Goal: Task Accomplishment & Management: Manage account settings

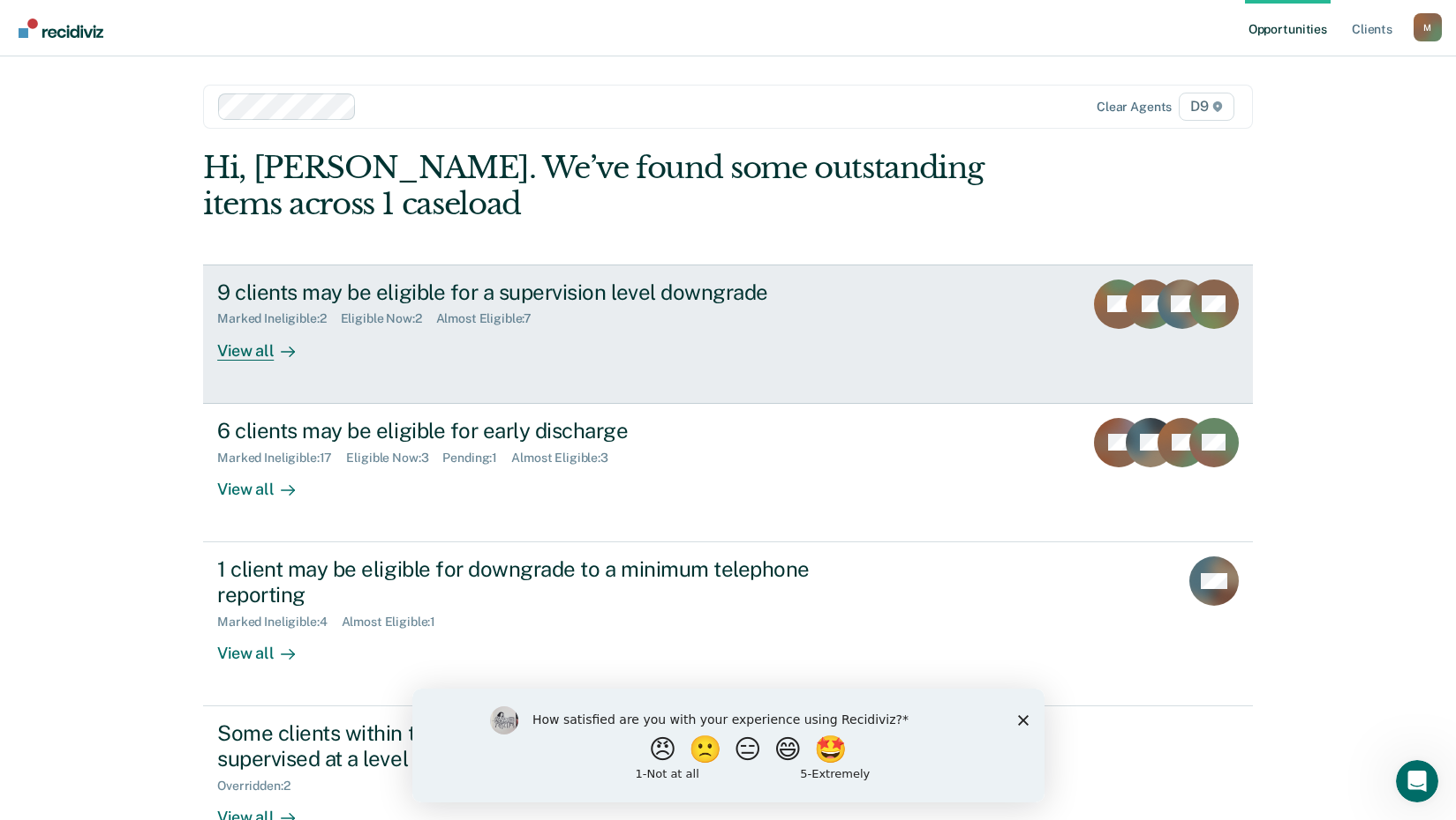
click at [235, 355] on div "View all" at bounding box center [267, 343] width 99 height 34
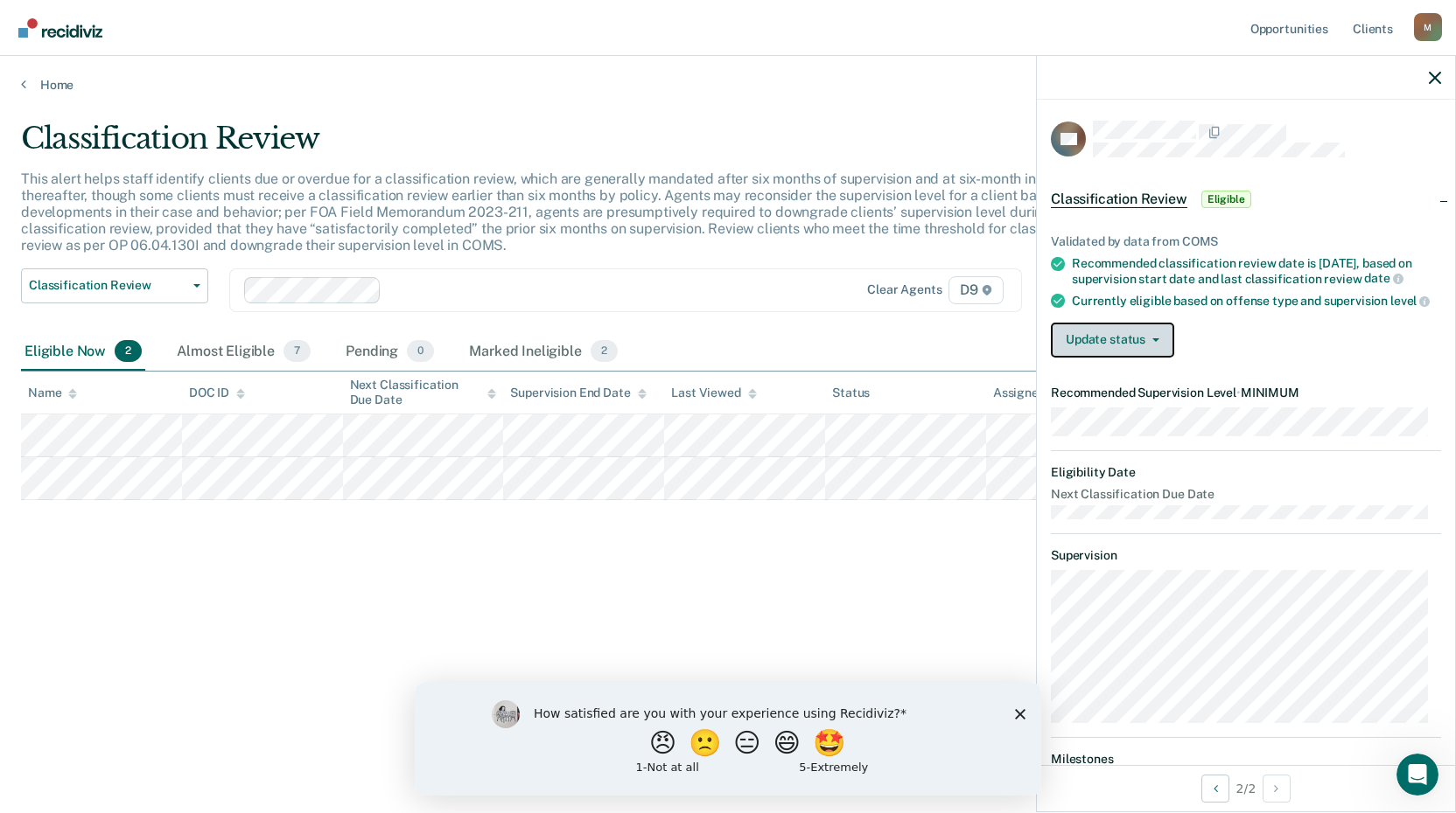
click at [1158, 342] on icon "button" at bounding box center [1155, 340] width 7 height 4
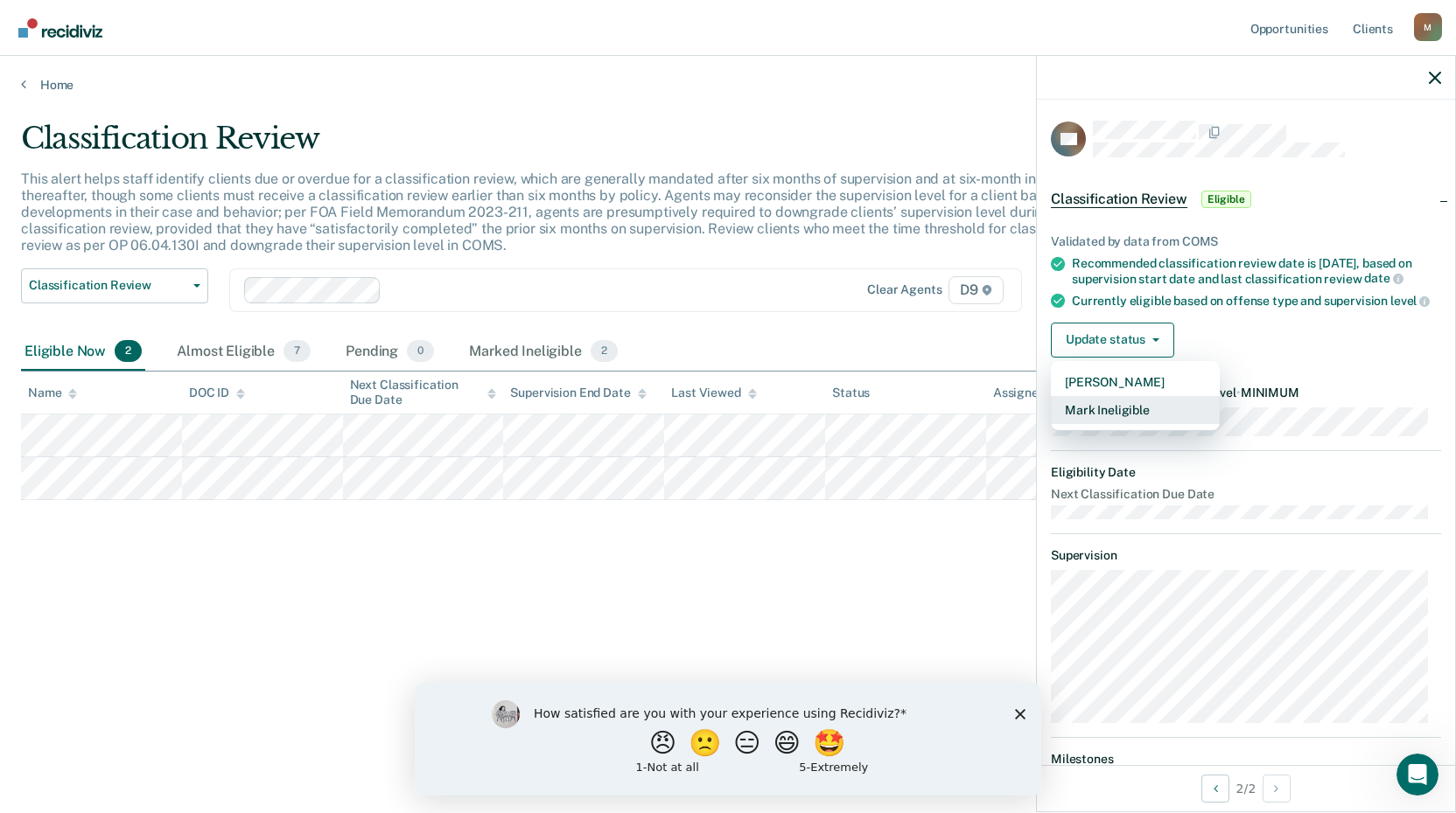
click at [1132, 424] on button "Mark Ineligible" at bounding box center [1135, 410] width 169 height 28
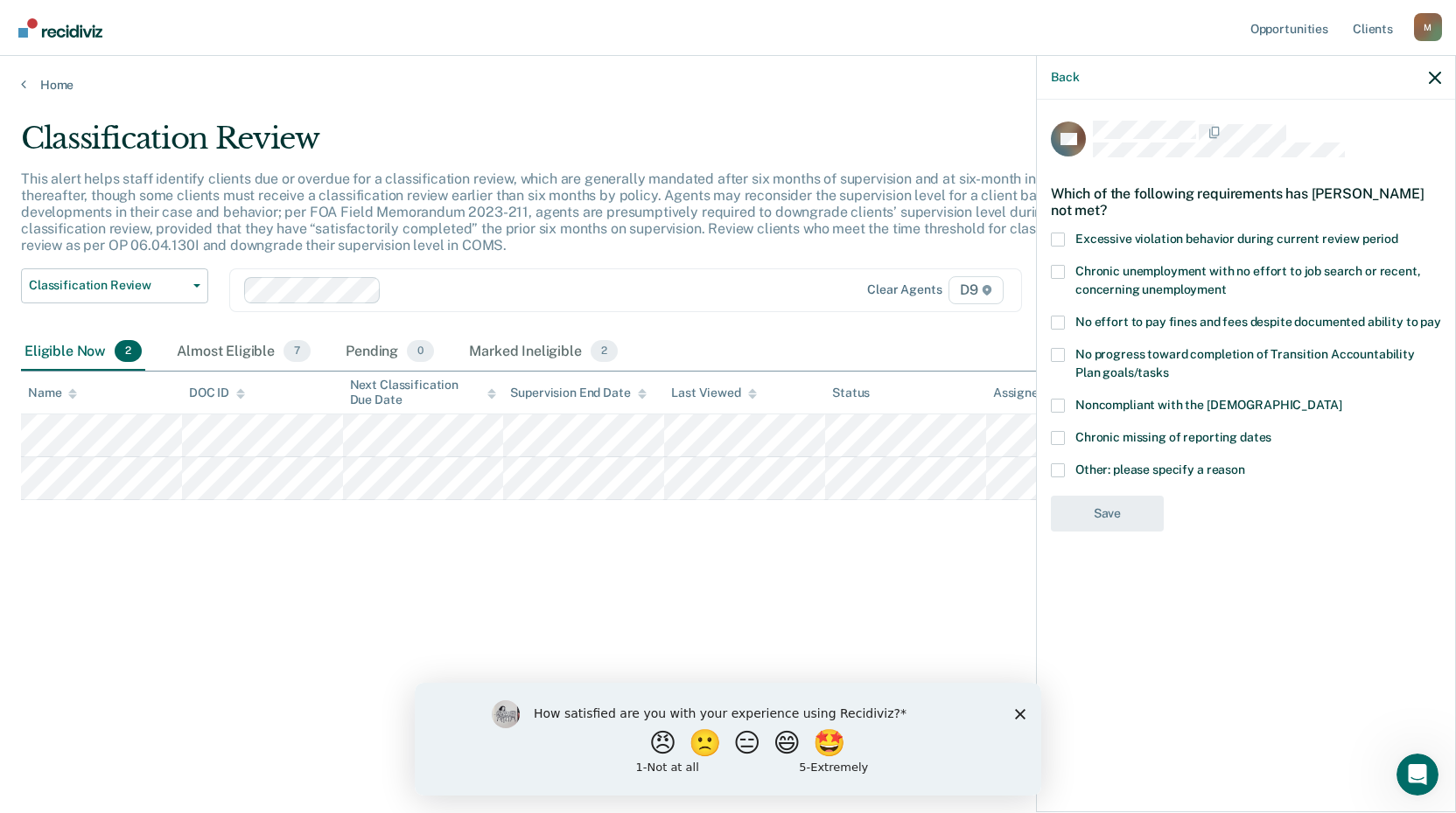
click at [1058, 325] on span at bounding box center [1058, 322] width 14 height 14
click at [1442, 315] on input "No effort to pay fines and fees despite documented ability to pay" at bounding box center [1442, 315] width 0 height 0
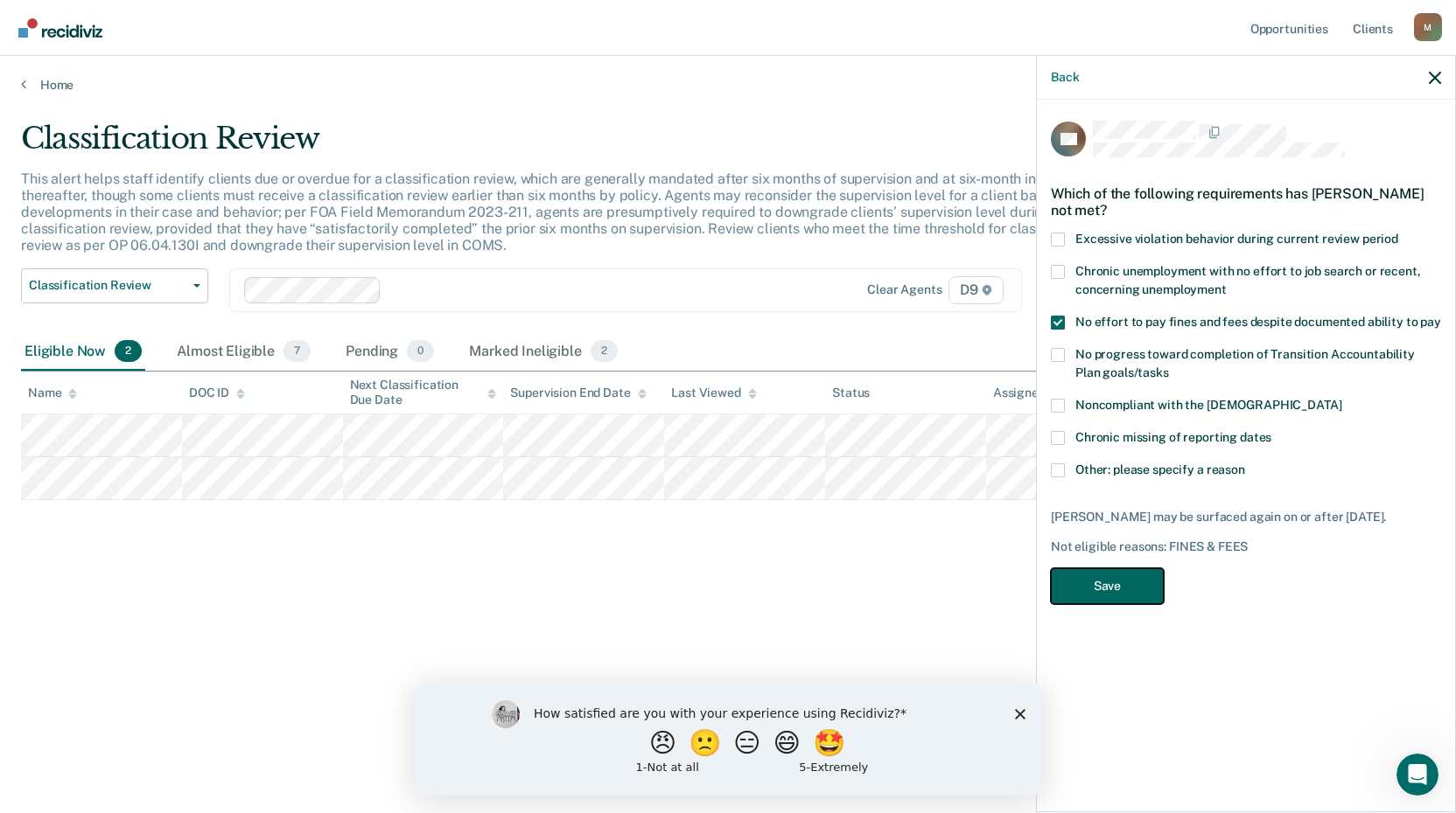
click at [1124, 572] on button "Save" at bounding box center [1107, 586] width 113 height 36
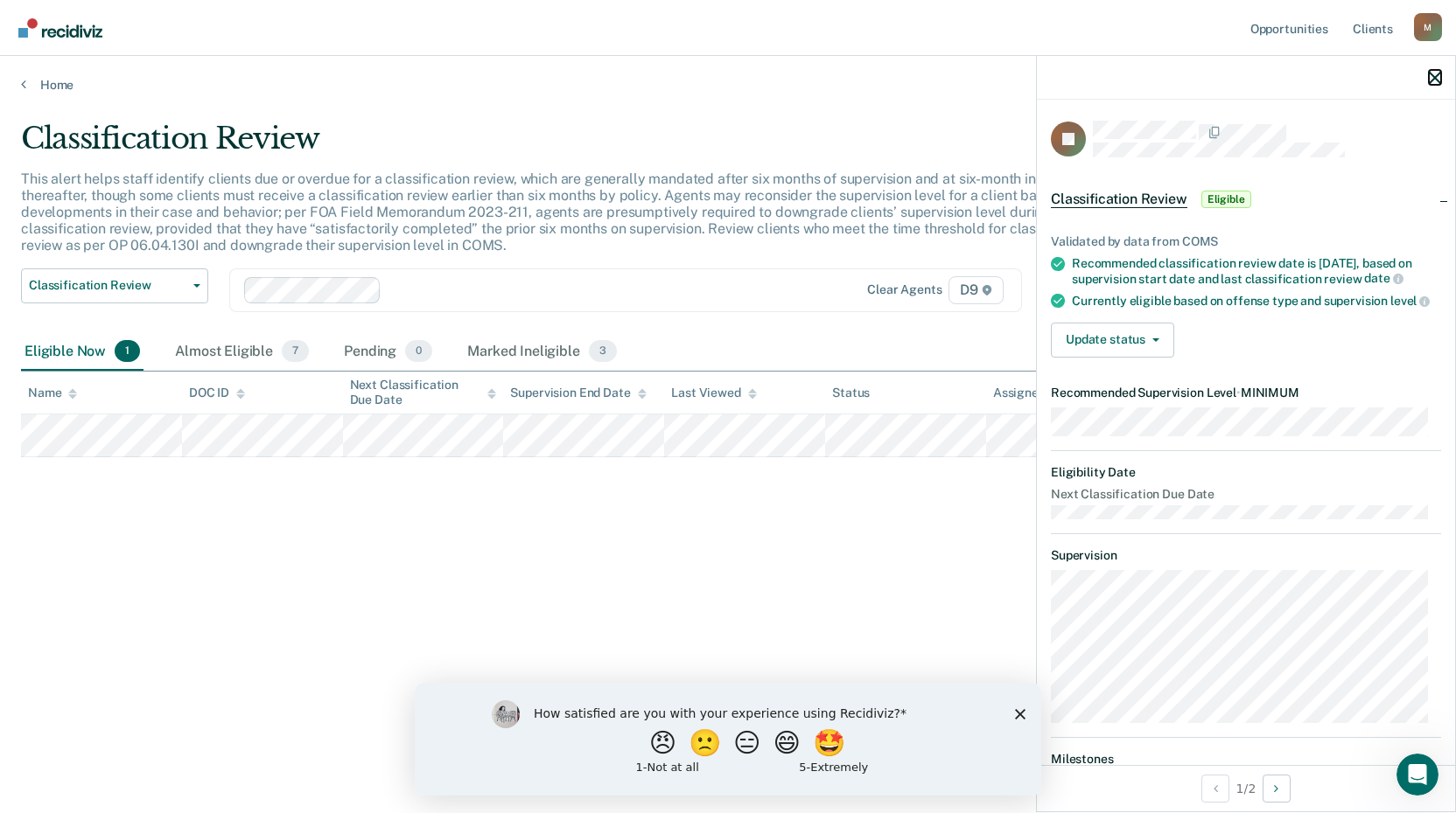
click at [1436, 75] on icon "button" at bounding box center [1435, 77] width 13 height 13
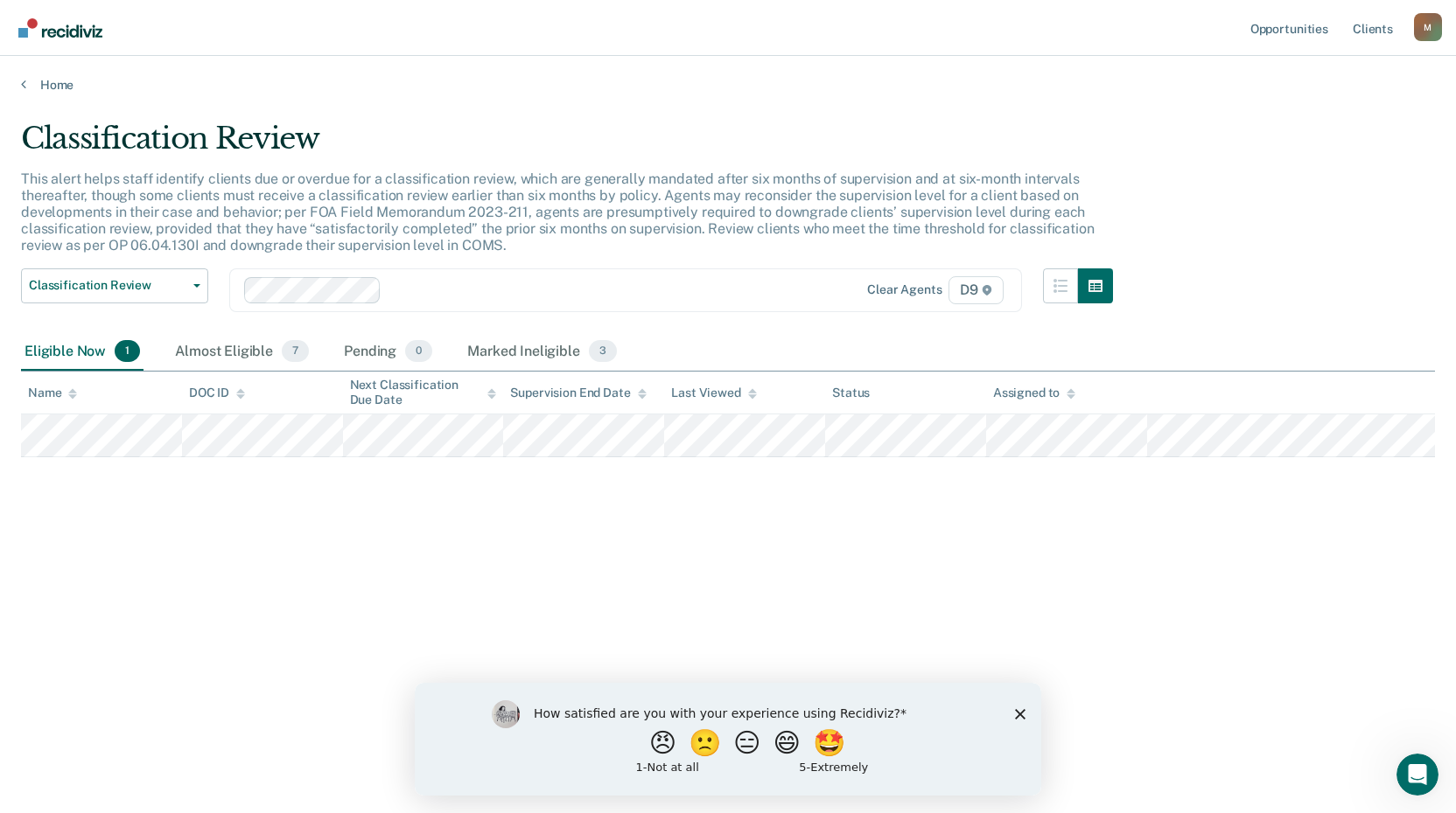
click at [1017, 710] on polygon "Close survey" at bounding box center [1020, 714] width 11 height 11
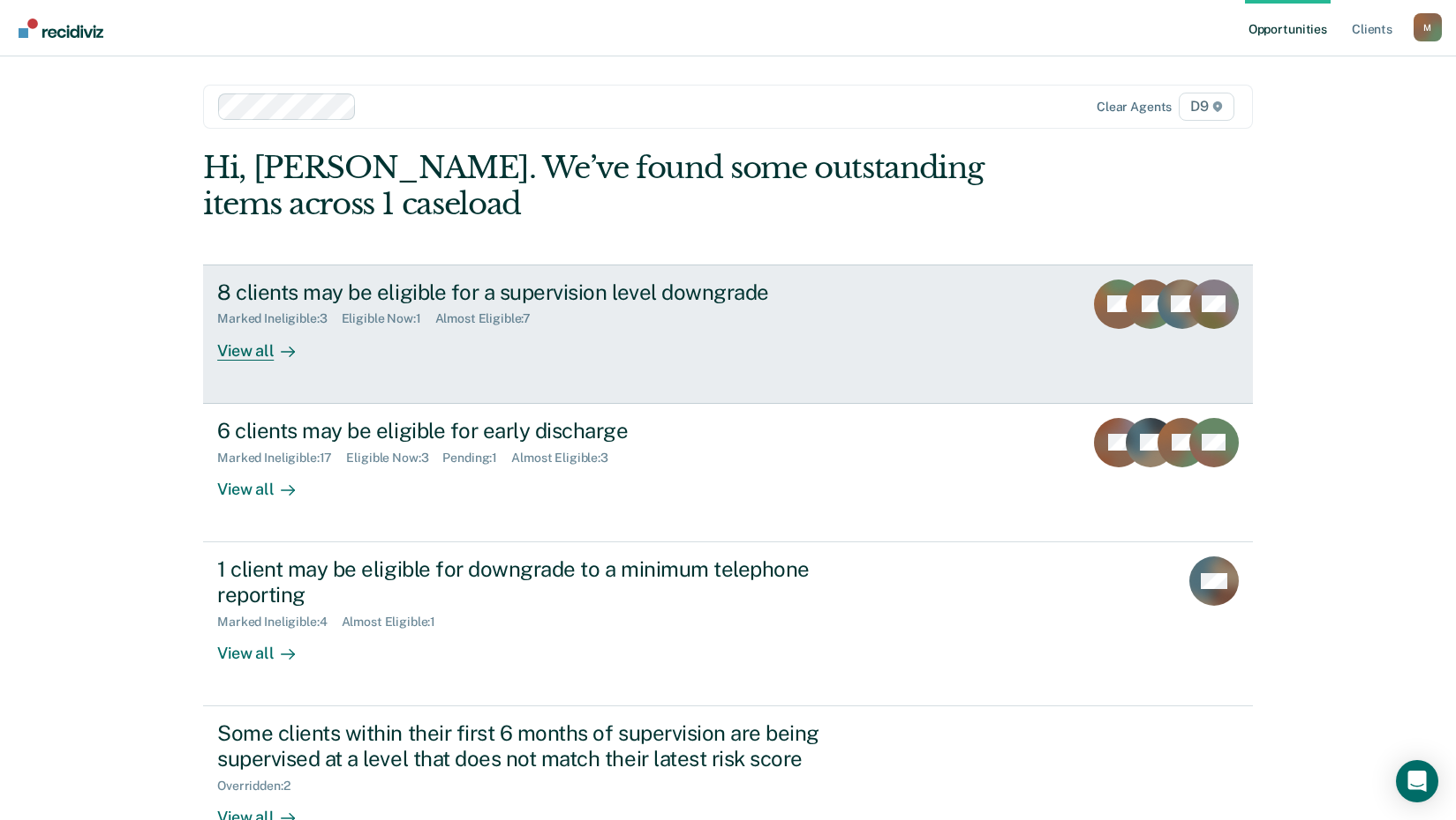
click at [238, 359] on div "View all" at bounding box center [267, 343] width 99 height 34
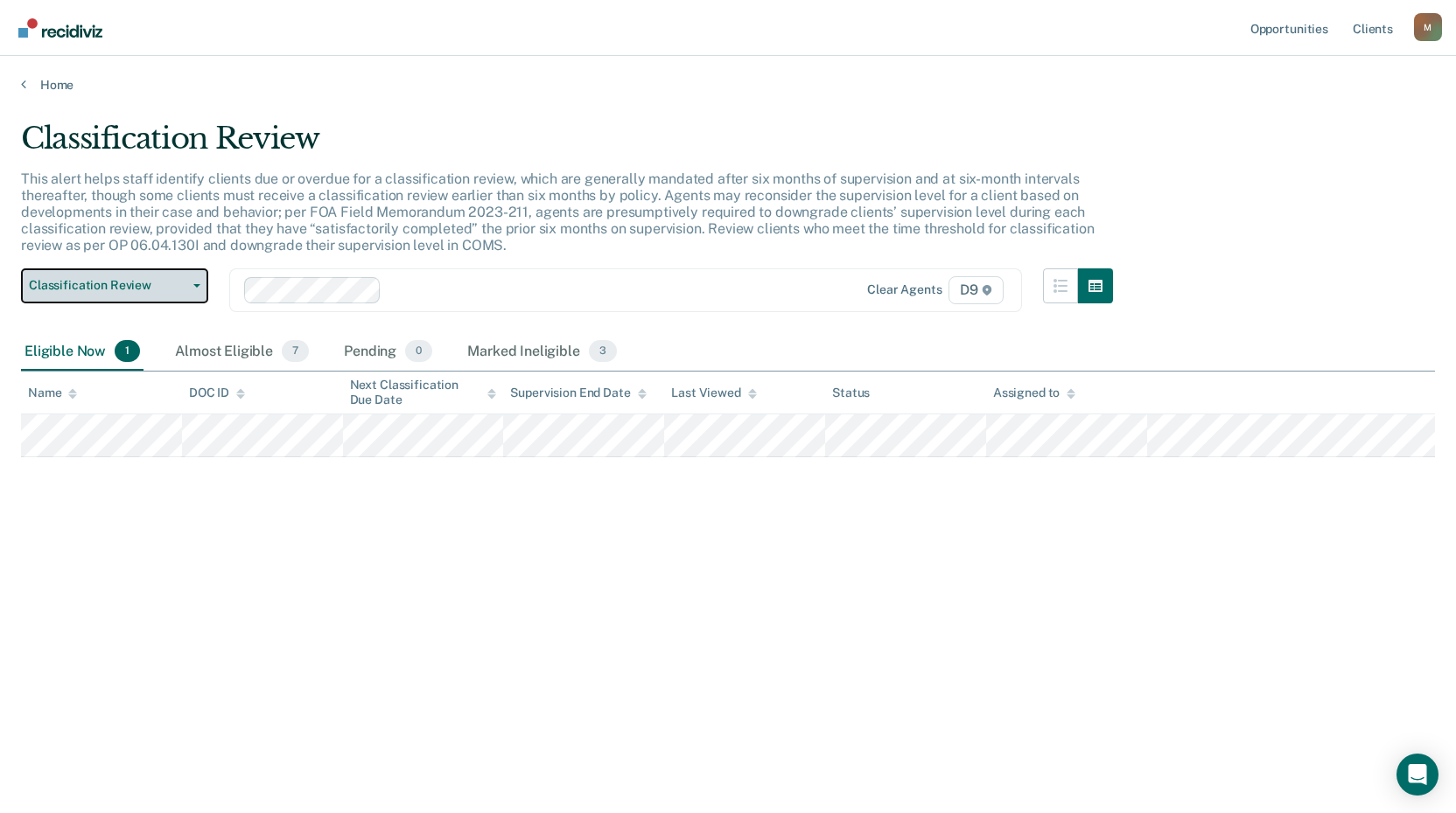
click at [196, 286] on icon "button" at bounding box center [196, 286] width 7 height 4
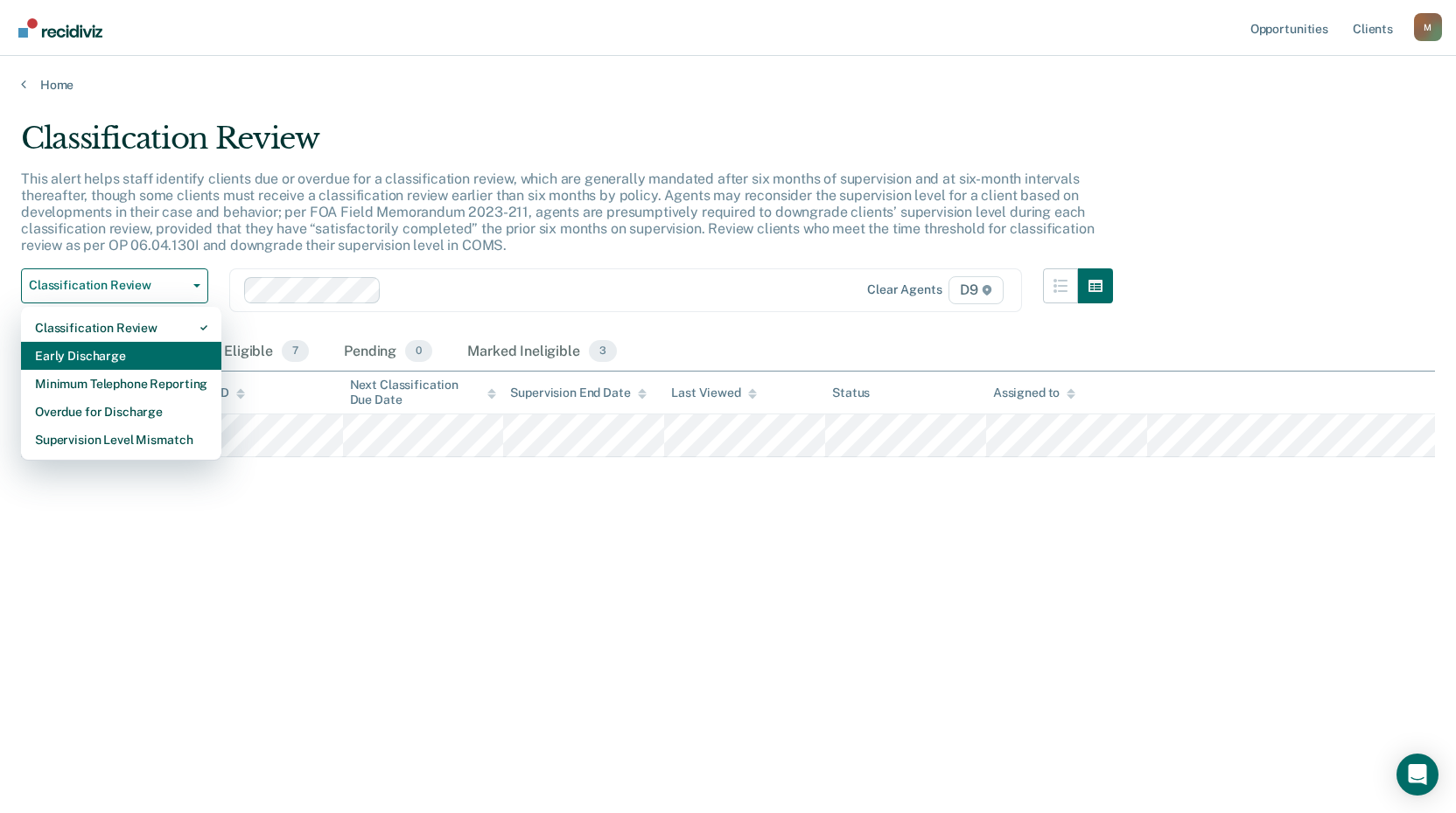
click at [139, 355] on div "Early Discharge" at bounding box center [121, 356] width 173 height 28
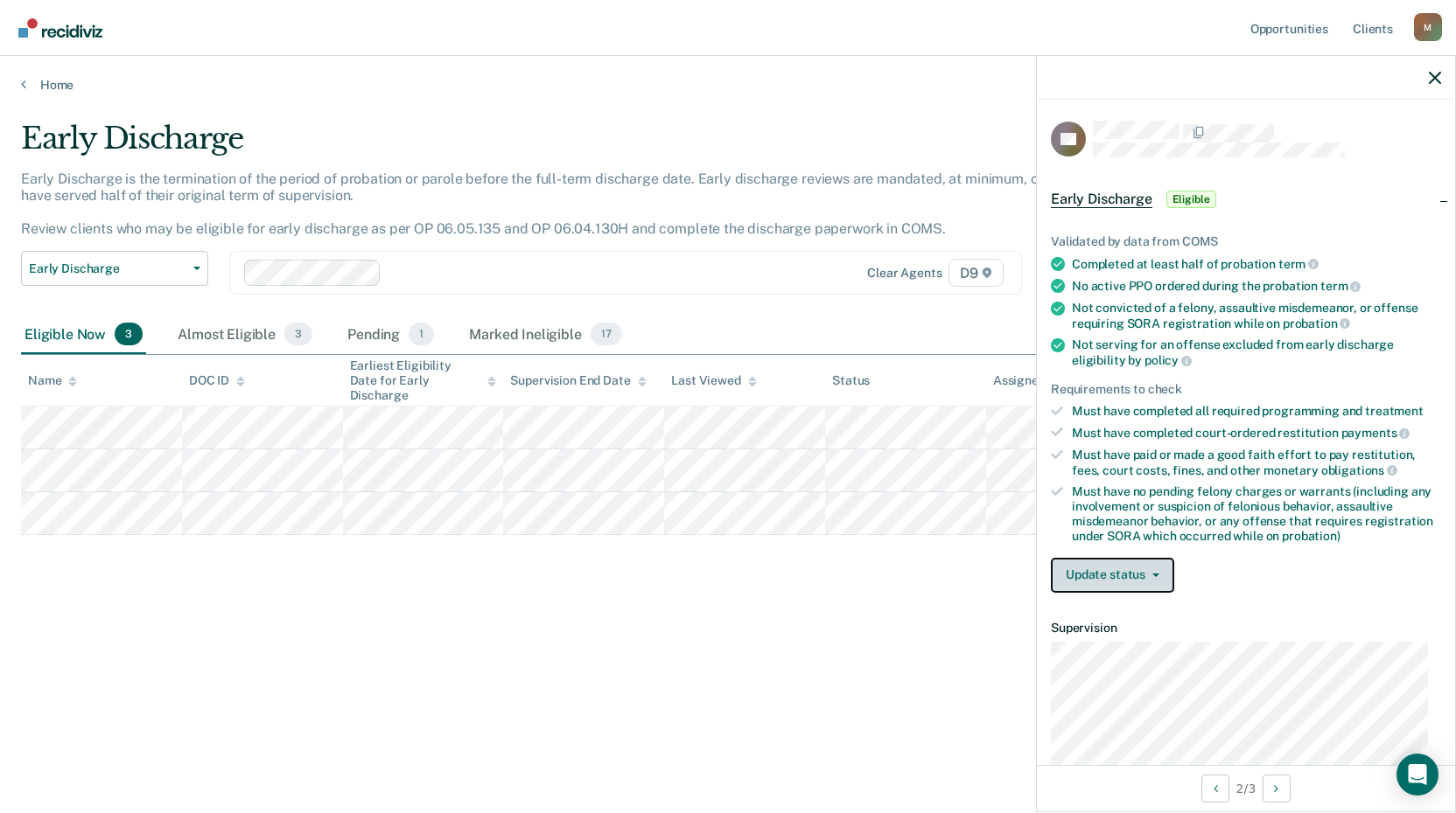
click at [1135, 569] on button "Update status" at bounding box center [1113, 576] width 124 height 35
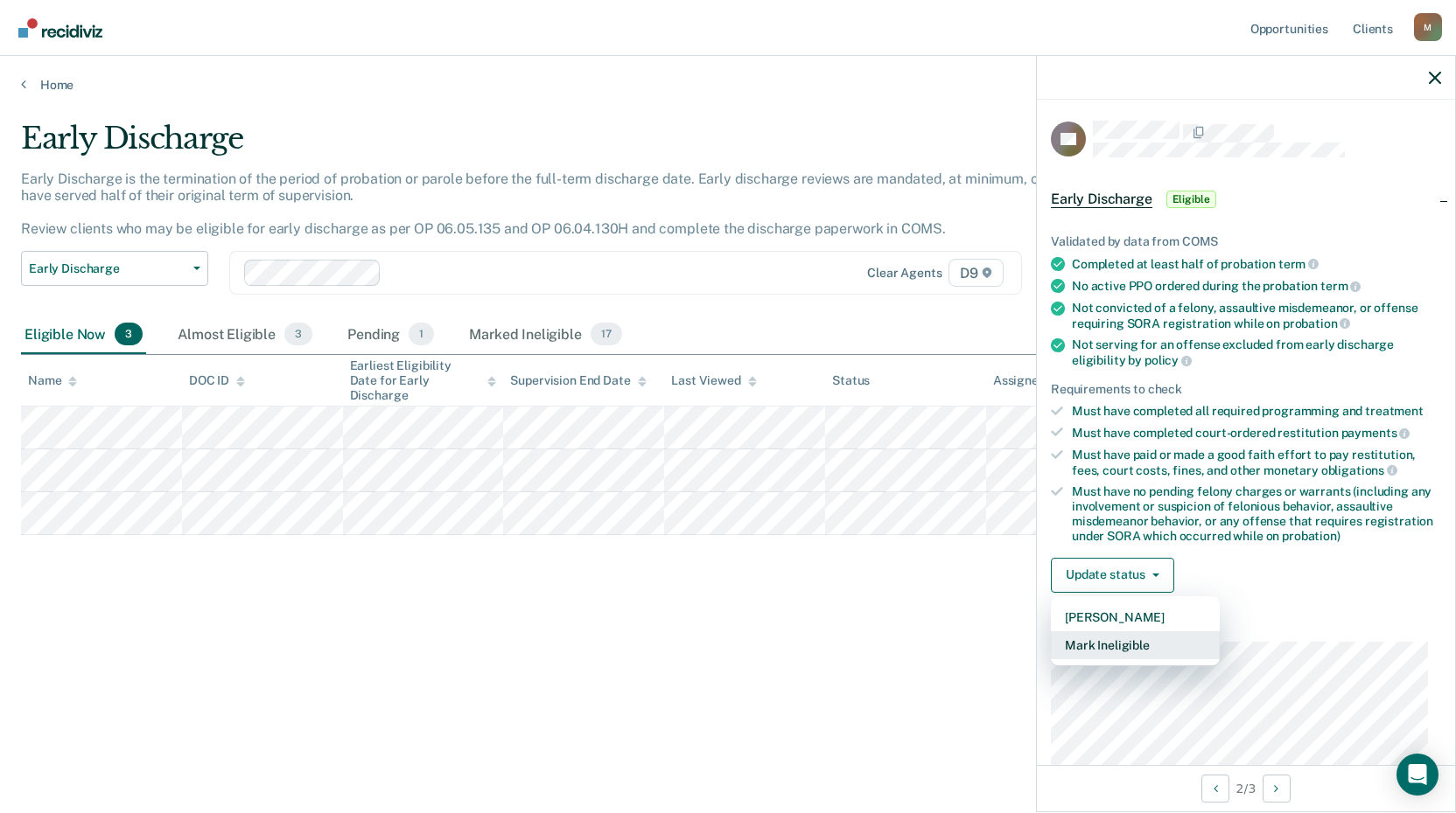
click at [1111, 646] on button "Mark Ineligible" at bounding box center [1135, 645] width 169 height 28
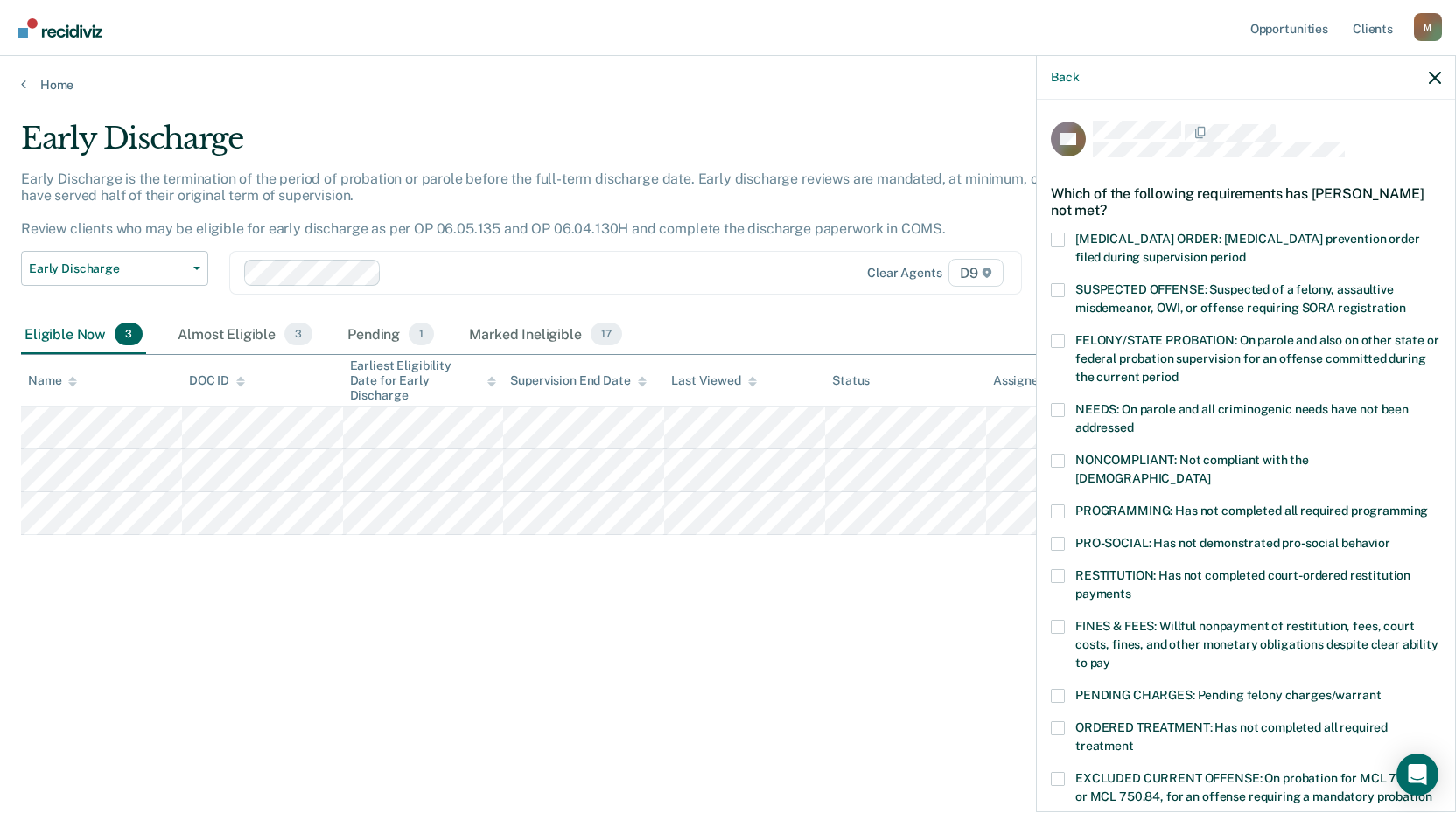
click at [1058, 620] on span at bounding box center [1058, 627] width 14 height 14
click at [1111, 657] on input "FINES & FEES: Willful nonpayment of restitution, fees, court costs, fines, and …" at bounding box center [1111, 657] width 0 height 0
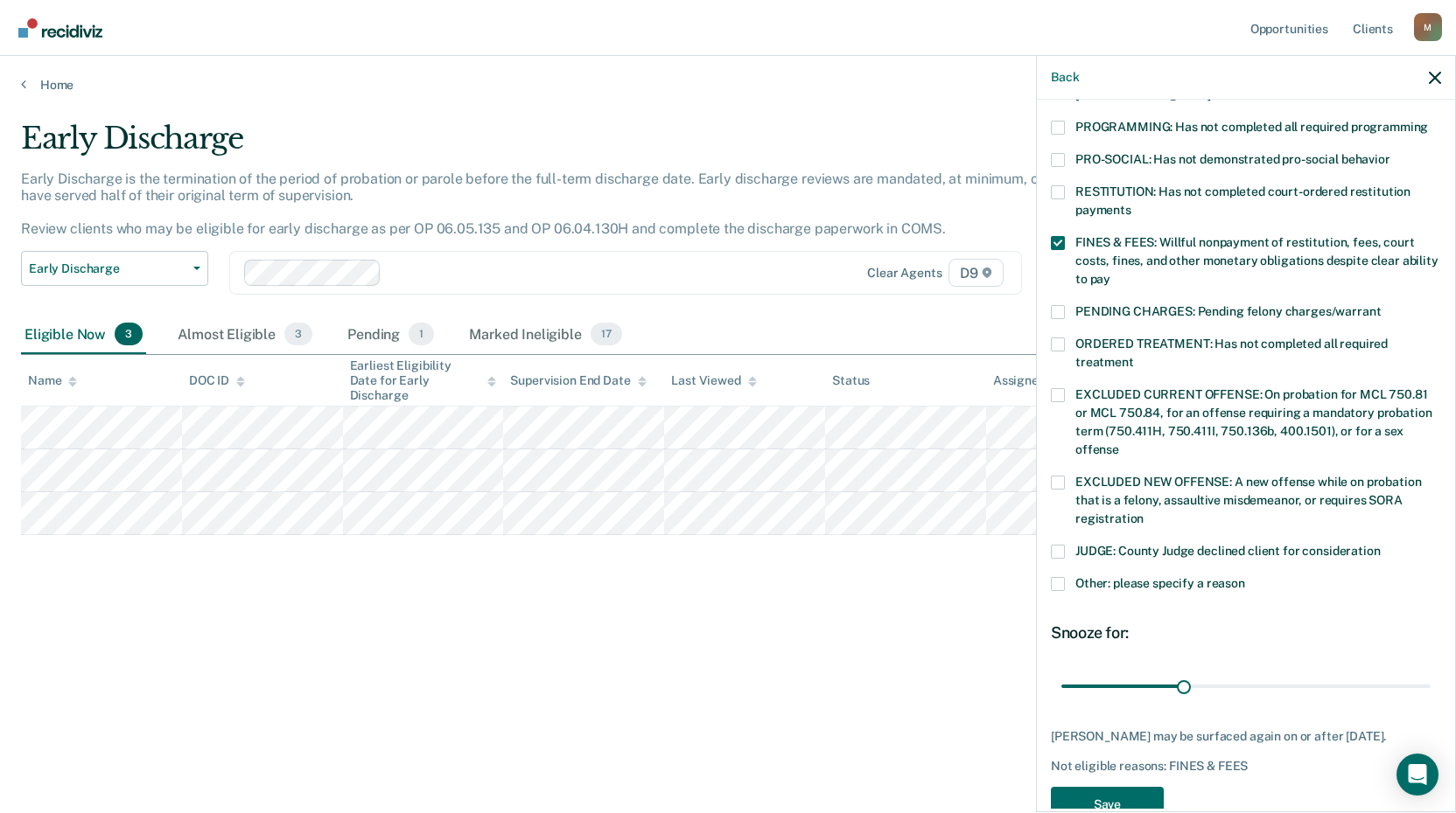
scroll to position [409, 0]
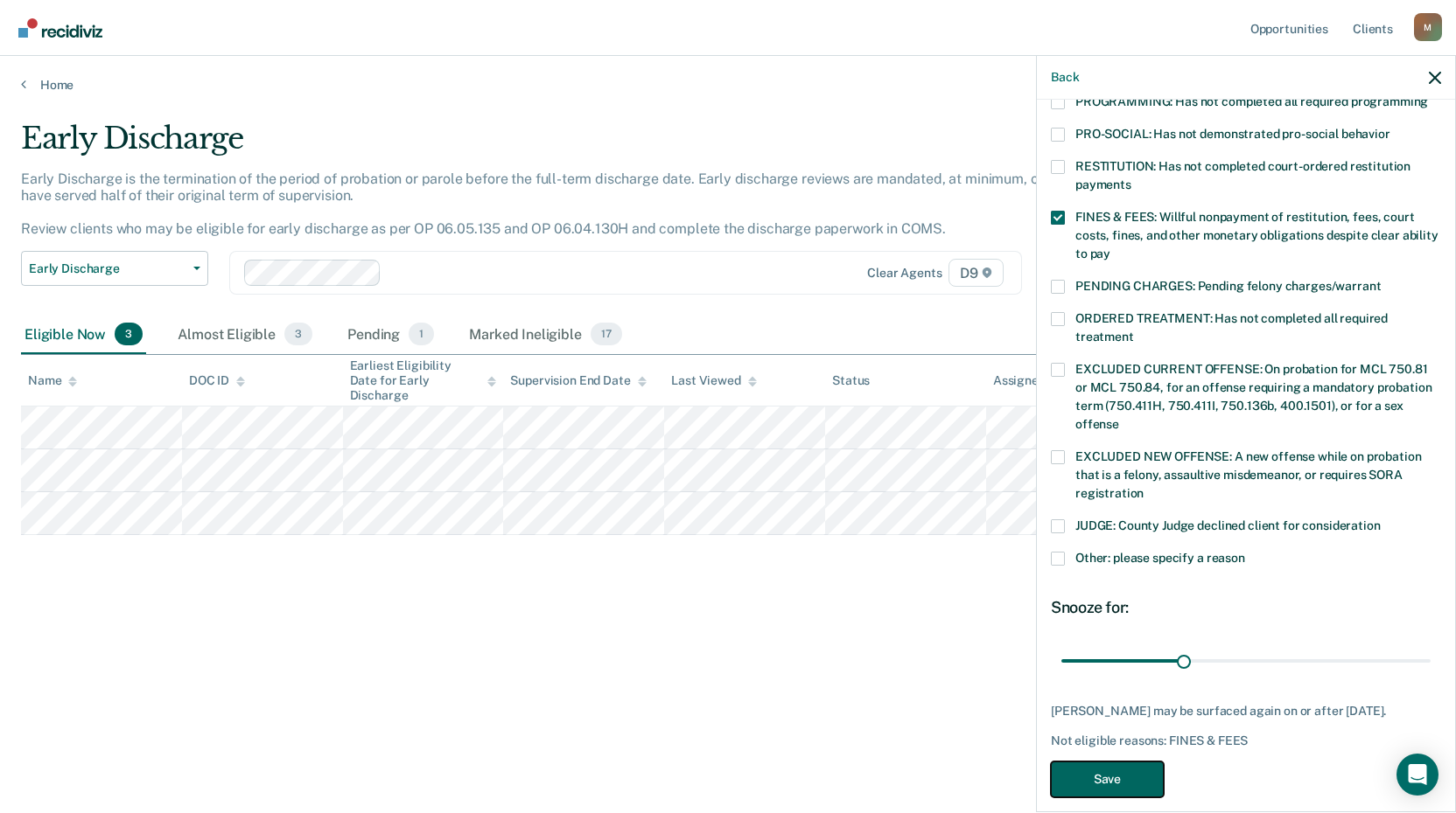
click at [1137, 762] on button "Save" at bounding box center [1107, 779] width 113 height 36
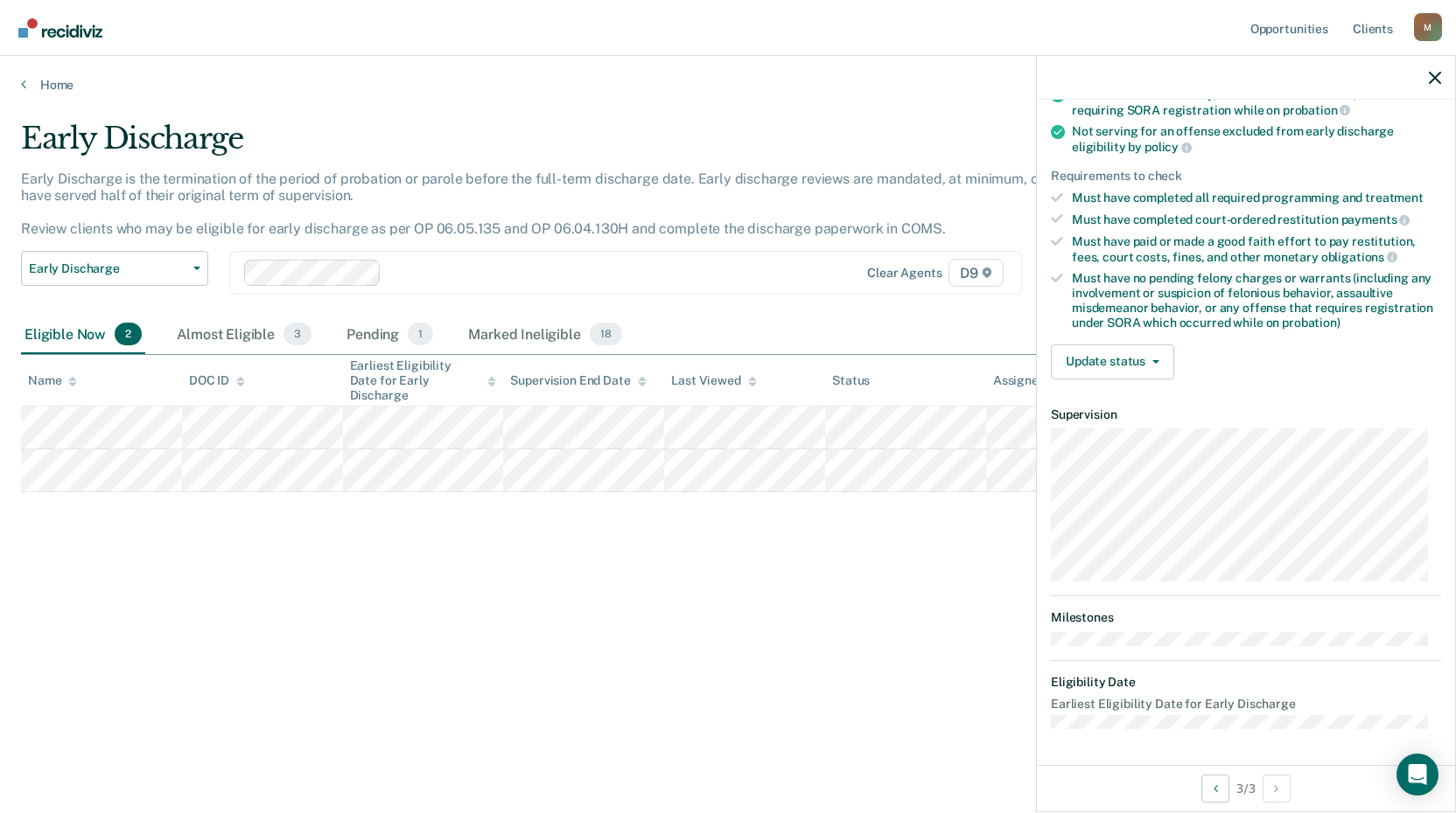
scroll to position [211, 0]
click at [1153, 353] on button "Update status" at bounding box center [1113, 364] width 124 height 35
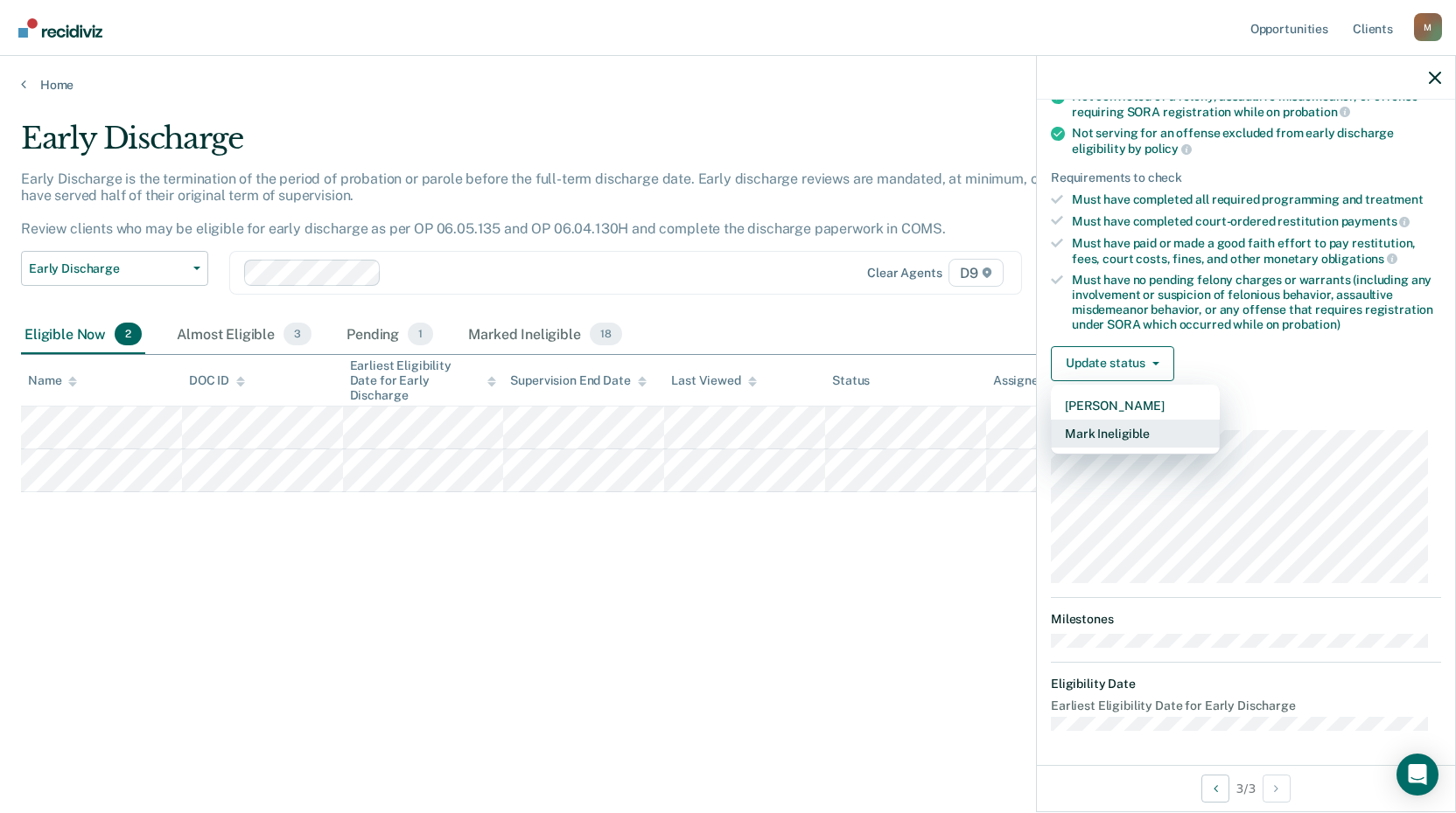
click at [1142, 442] on button "Mark Ineligible" at bounding box center [1135, 433] width 169 height 28
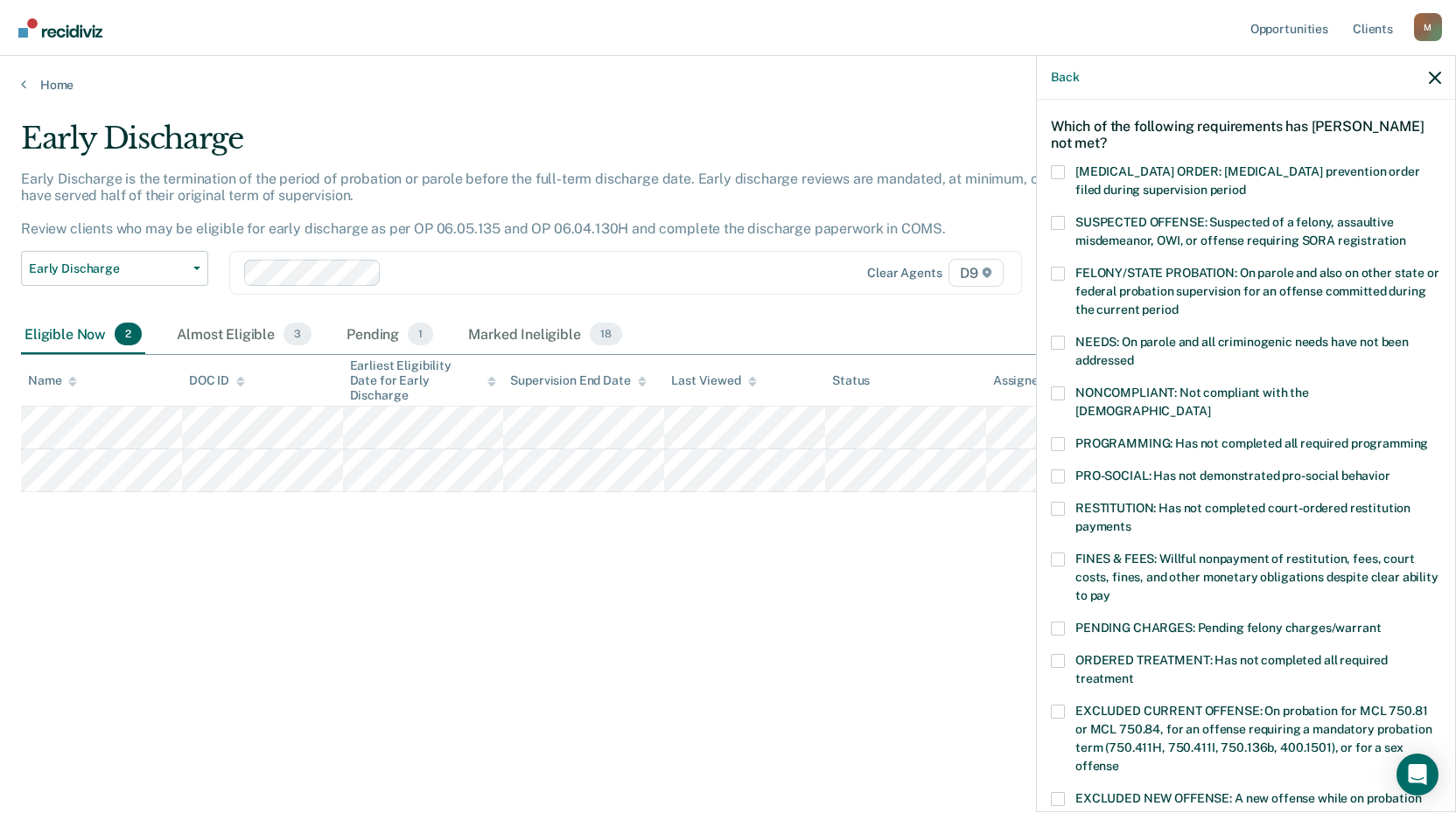
scroll to position [37, 0]
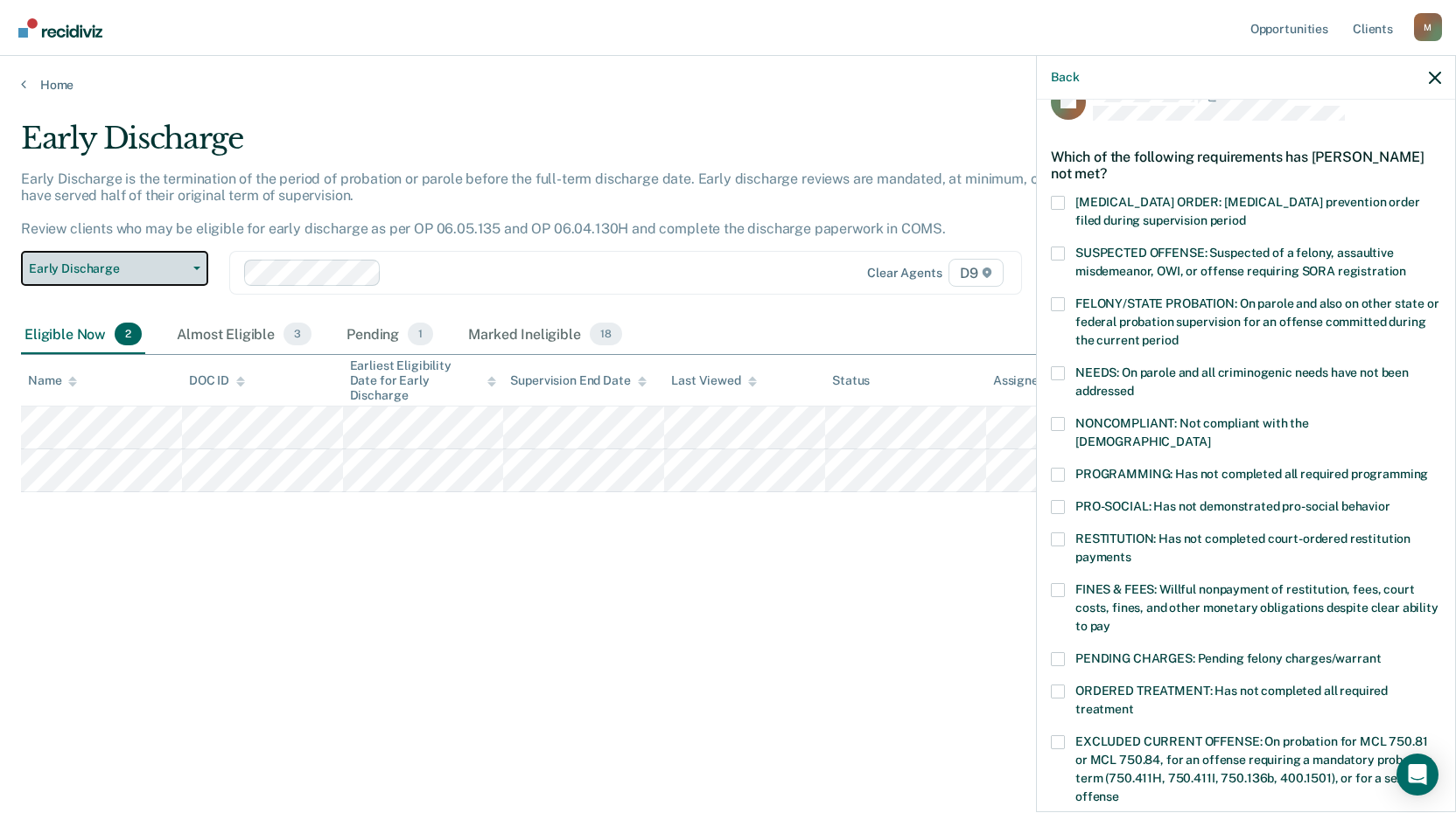
click at [183, 269] on span "Early Discharge" at bounding box center [107, 268] width 157 height 14
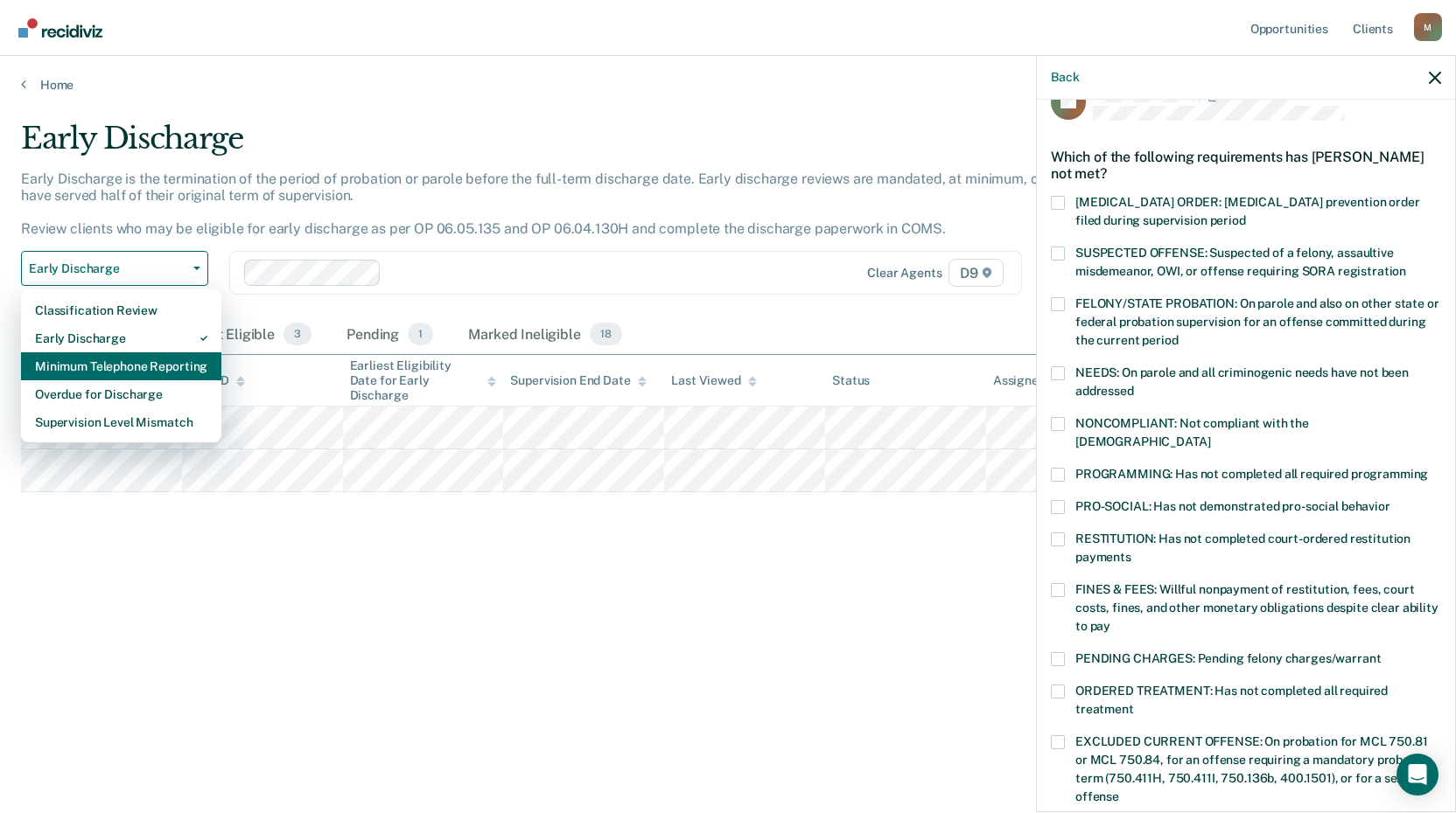
click at [183, 364] on div "Minimum Telephone Reporting" at bounding box center [121, 366] width 173 height 28
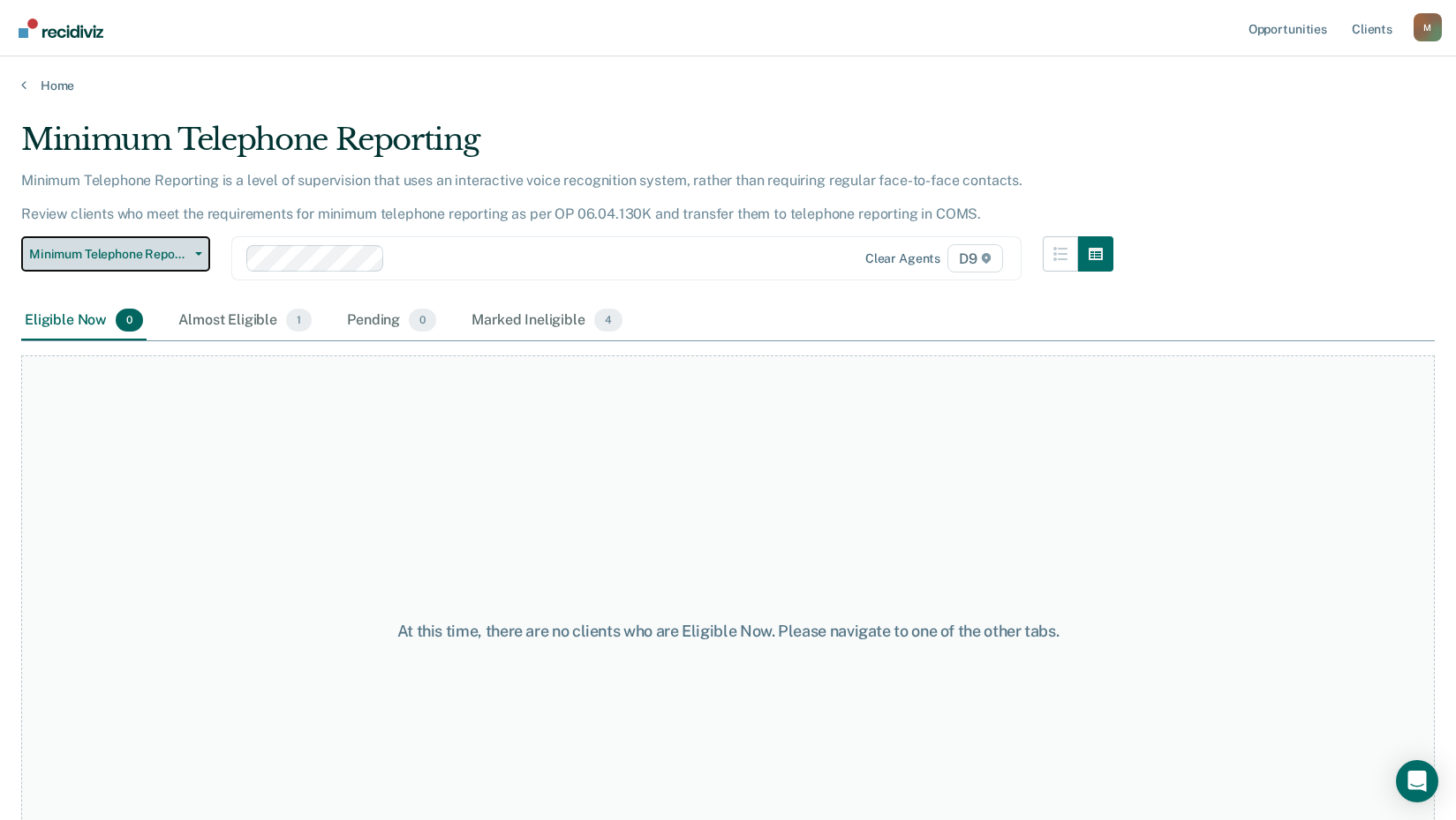
click at [200, 244] on button "Minimum Telephone Reporting" at bounding box center [116, 254] width 189 height 35
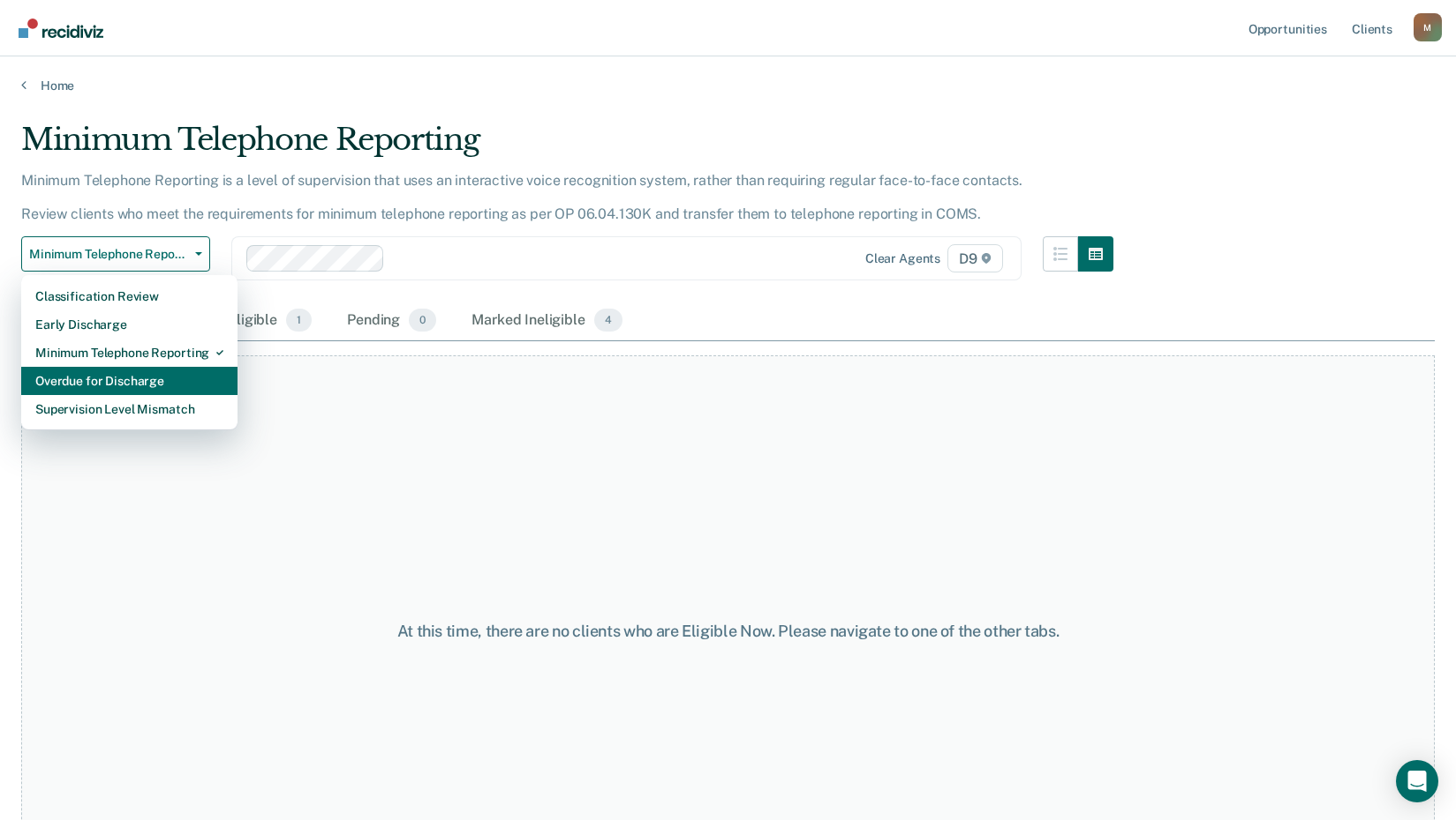
click at [177, 383] on div "Overdue for Discharge" at bounding box center [128, 380] width 188 height 28
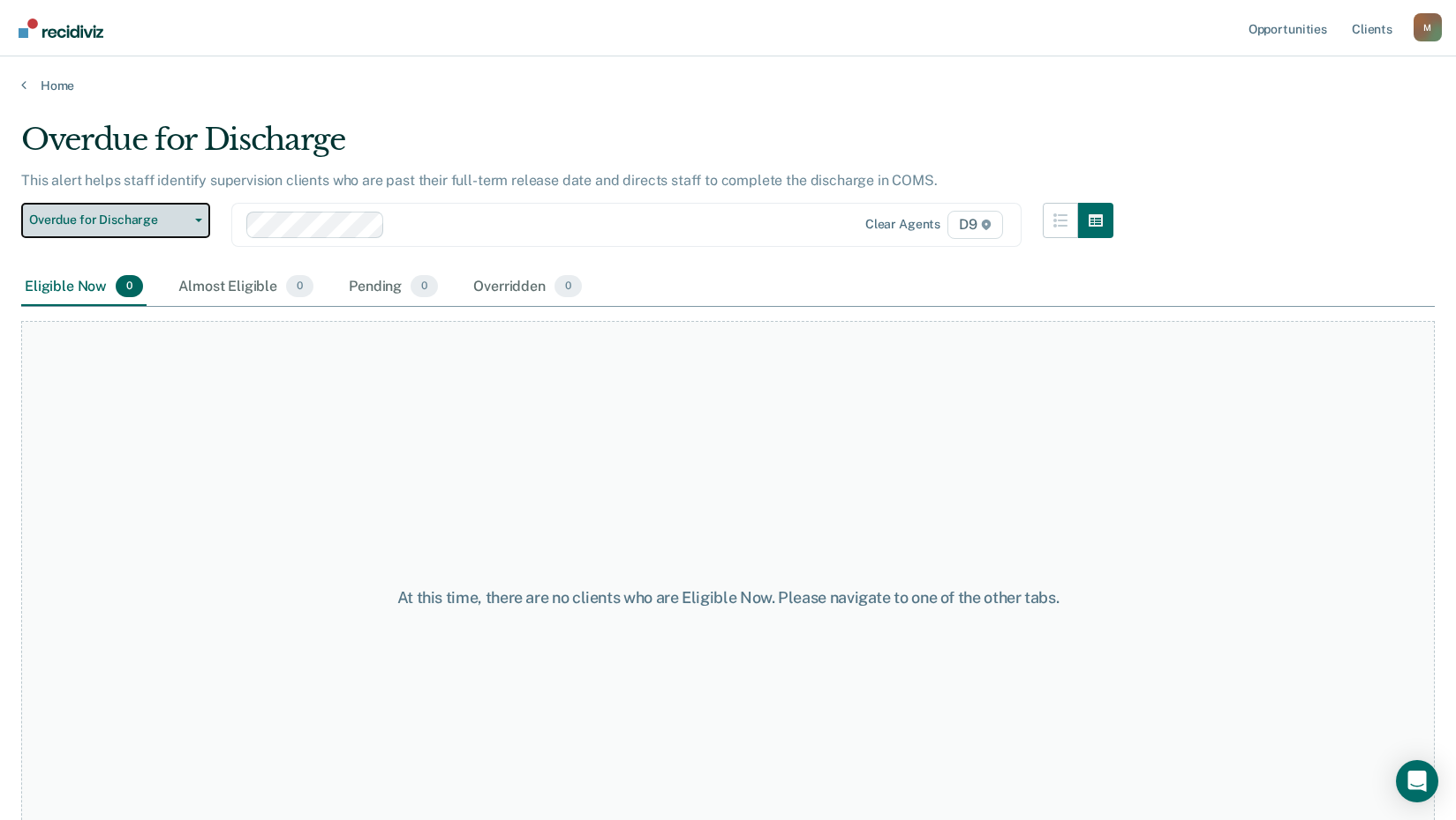
click at [185, 226] on span "Overdue for Discharge" at bounding box center [108, 220] width 159 height 15
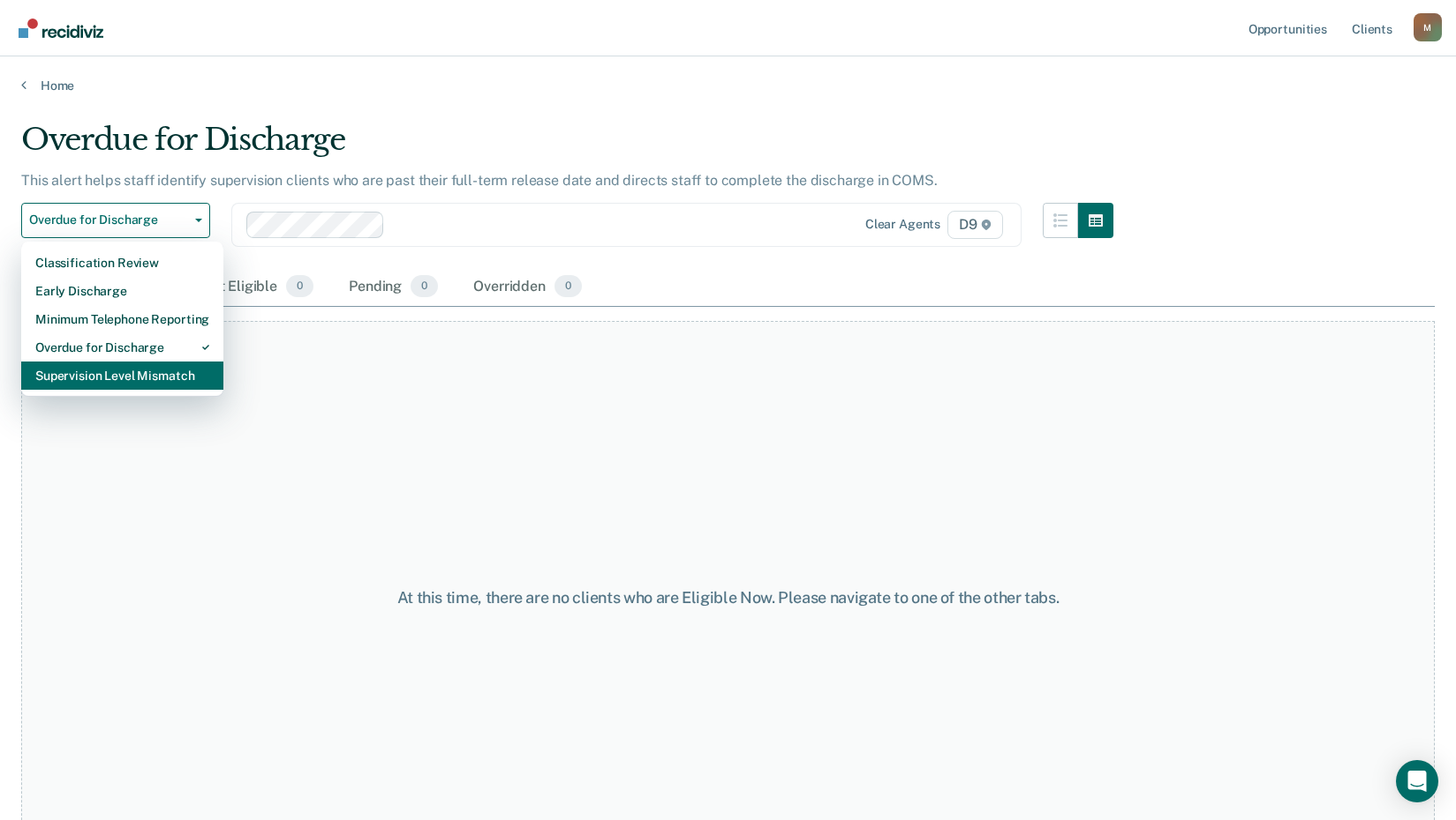
click at [141, 378] on div "Supervision Level Mismatch" at bounding box center [122, 375] width 174 height 28
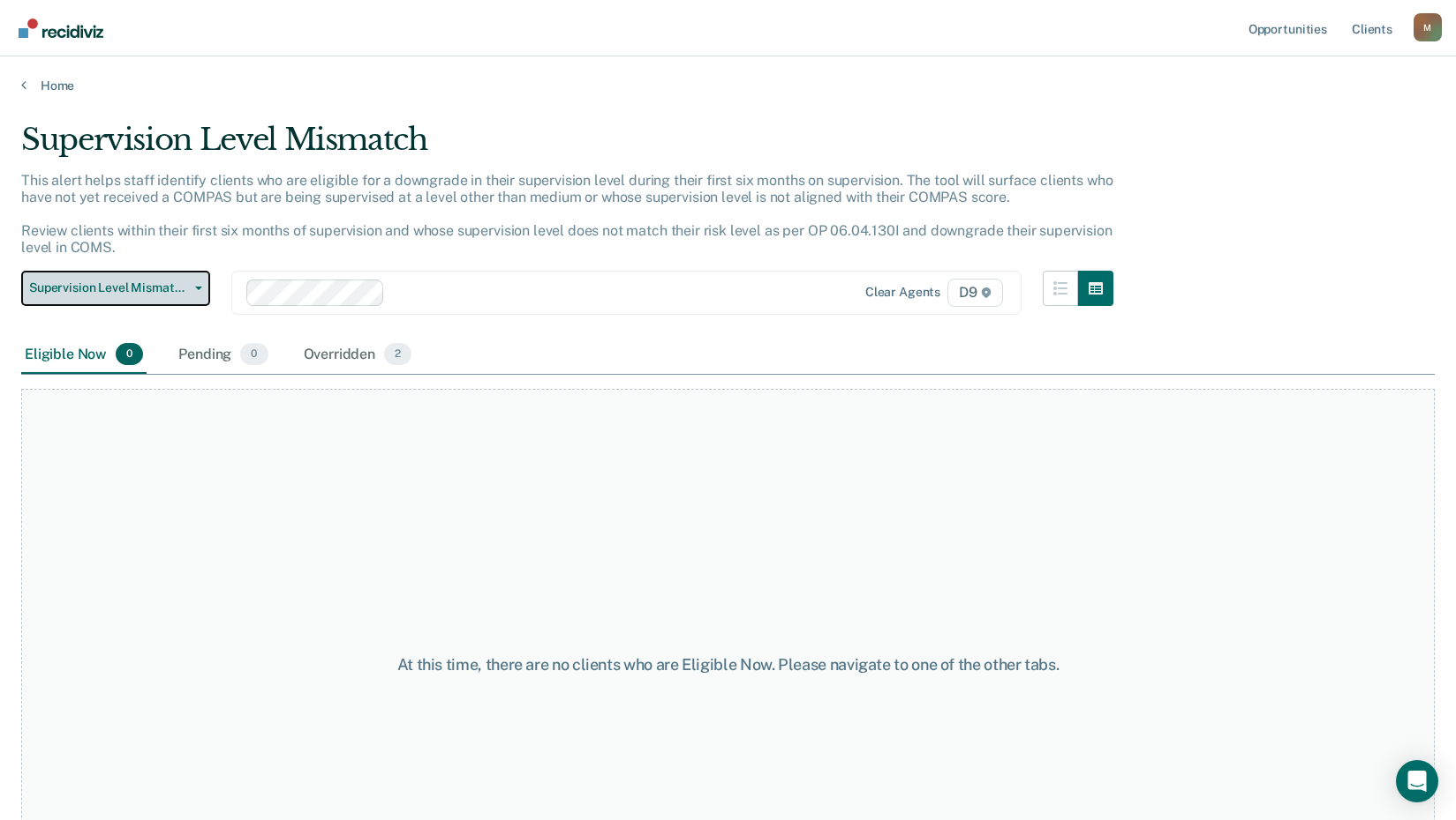
click at [183, 283] on span "Supervision Level Mismatch" at bounding box center [108, 287] width 159 height 15
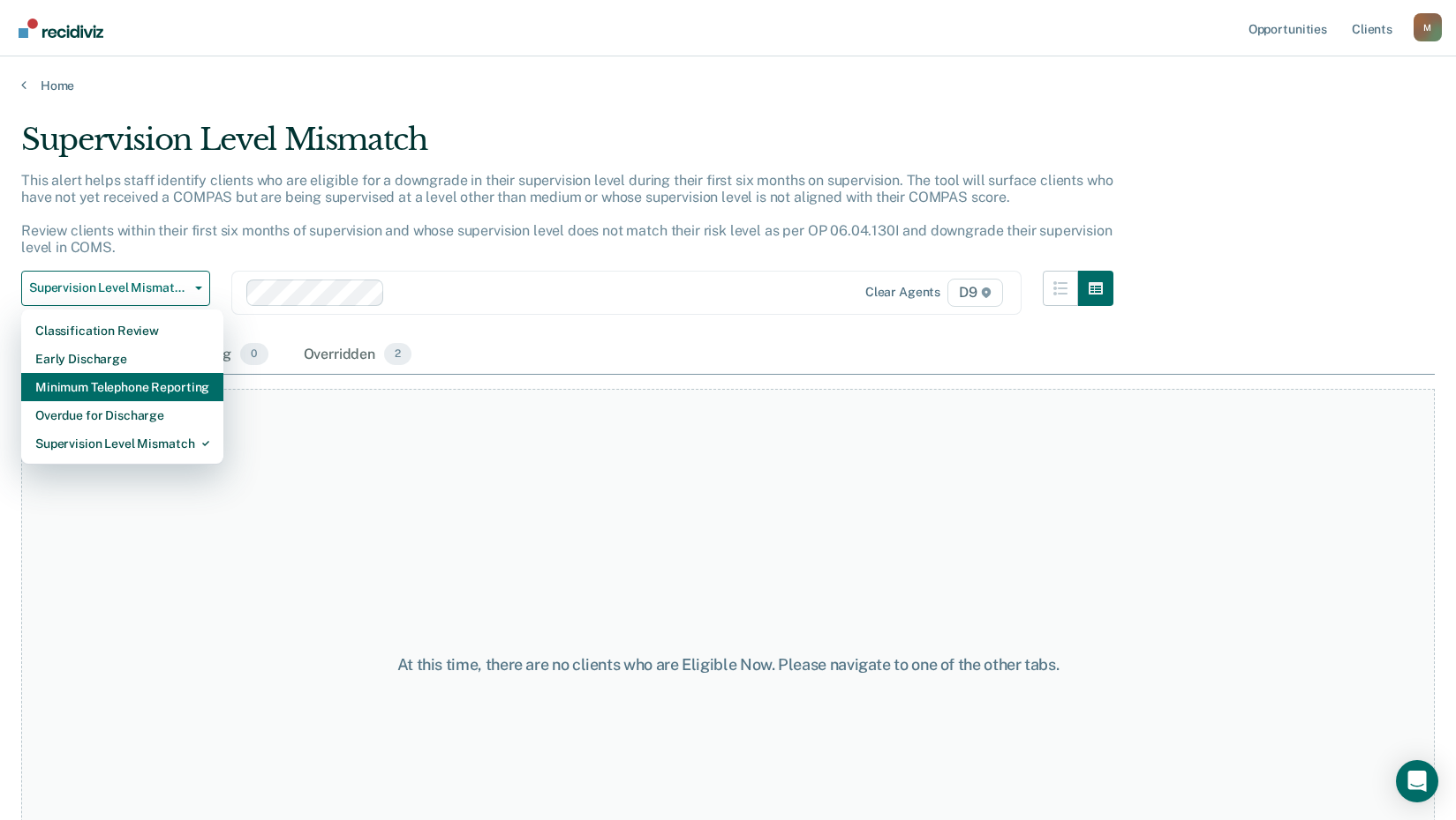
click at [146, 384] on div "Minimum Telephone Reporting" at bounding box center [122, 387] width 174 height 28
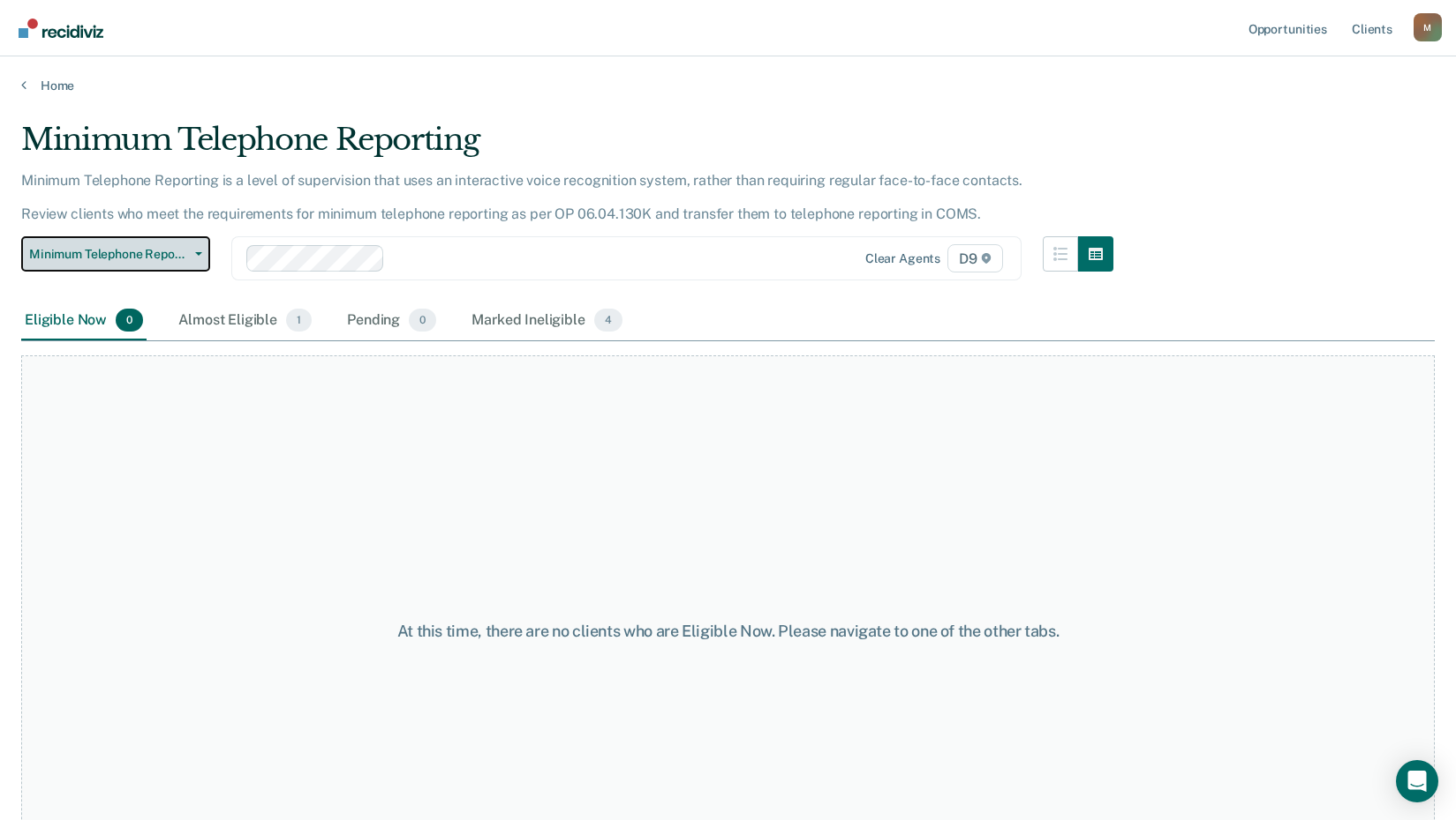
click at [181, 260] on span "Minimum Telephone Reporting" at bounding box center [108, 254] width 159 height 15
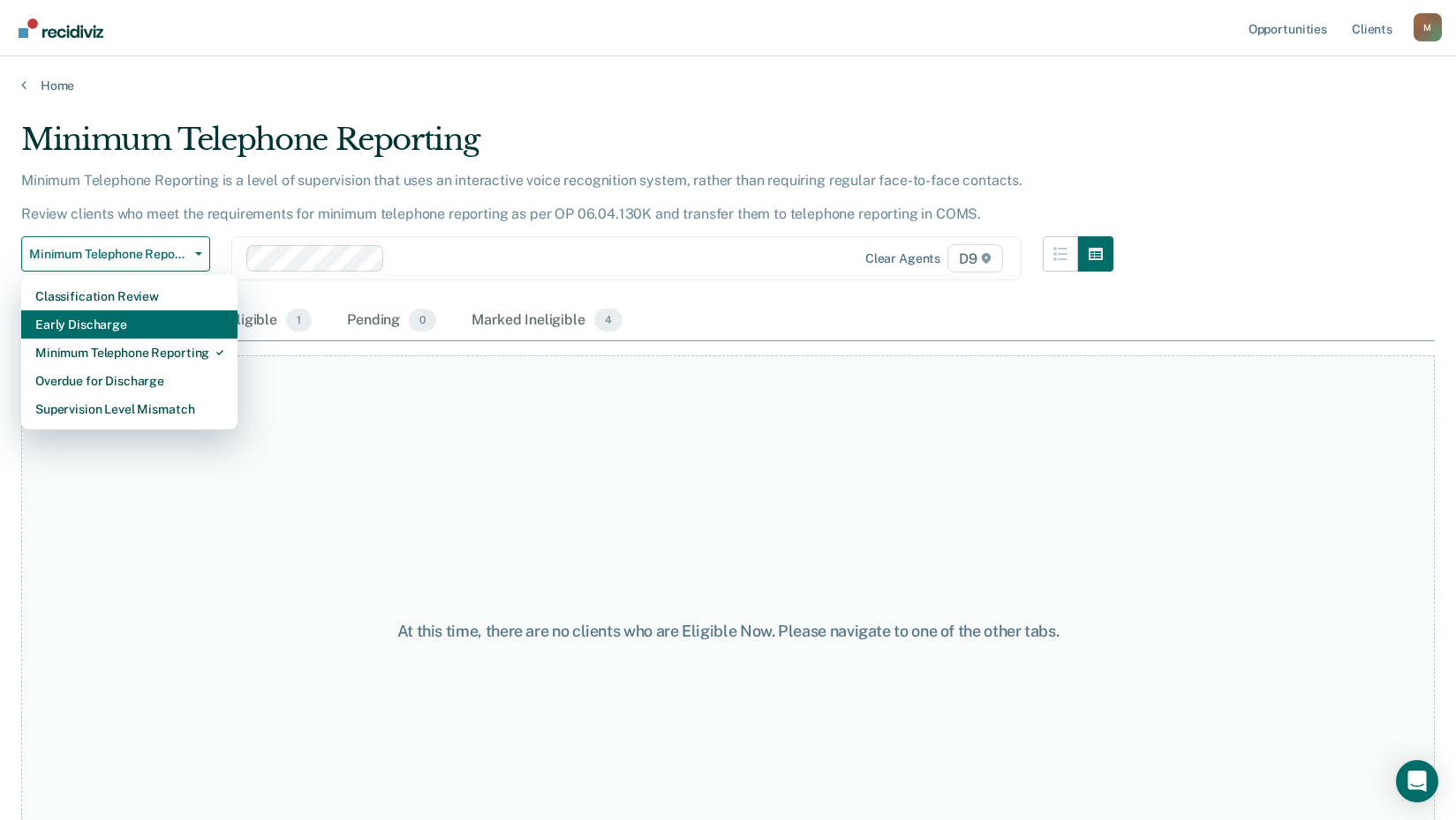
click at [160, 332] on div "Early Discharge" at bounding box center [128, 324] width 188 height 28
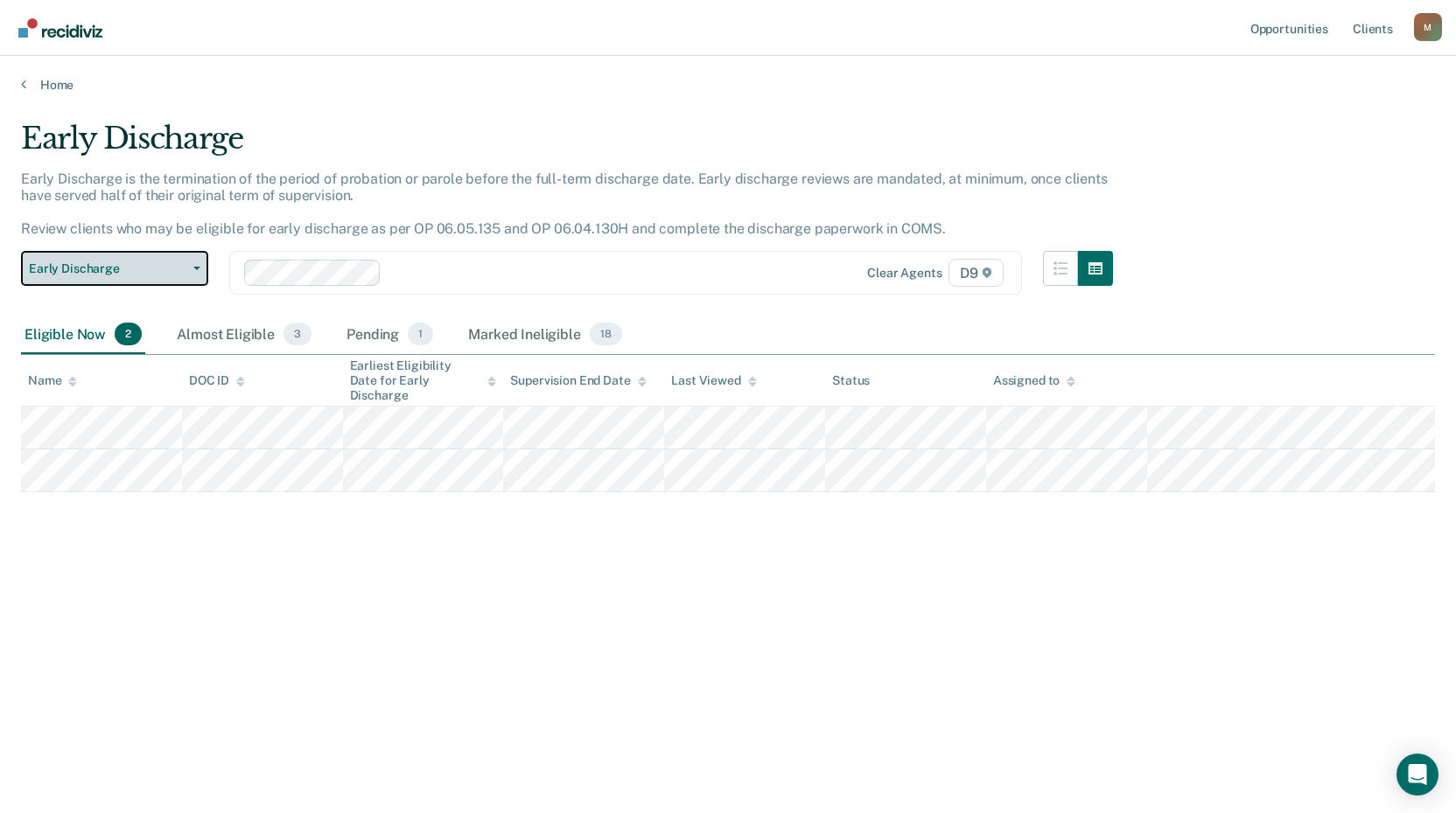
click at [200, 267] on icon "button" at bounding box center [196, 269] width 7 height 4
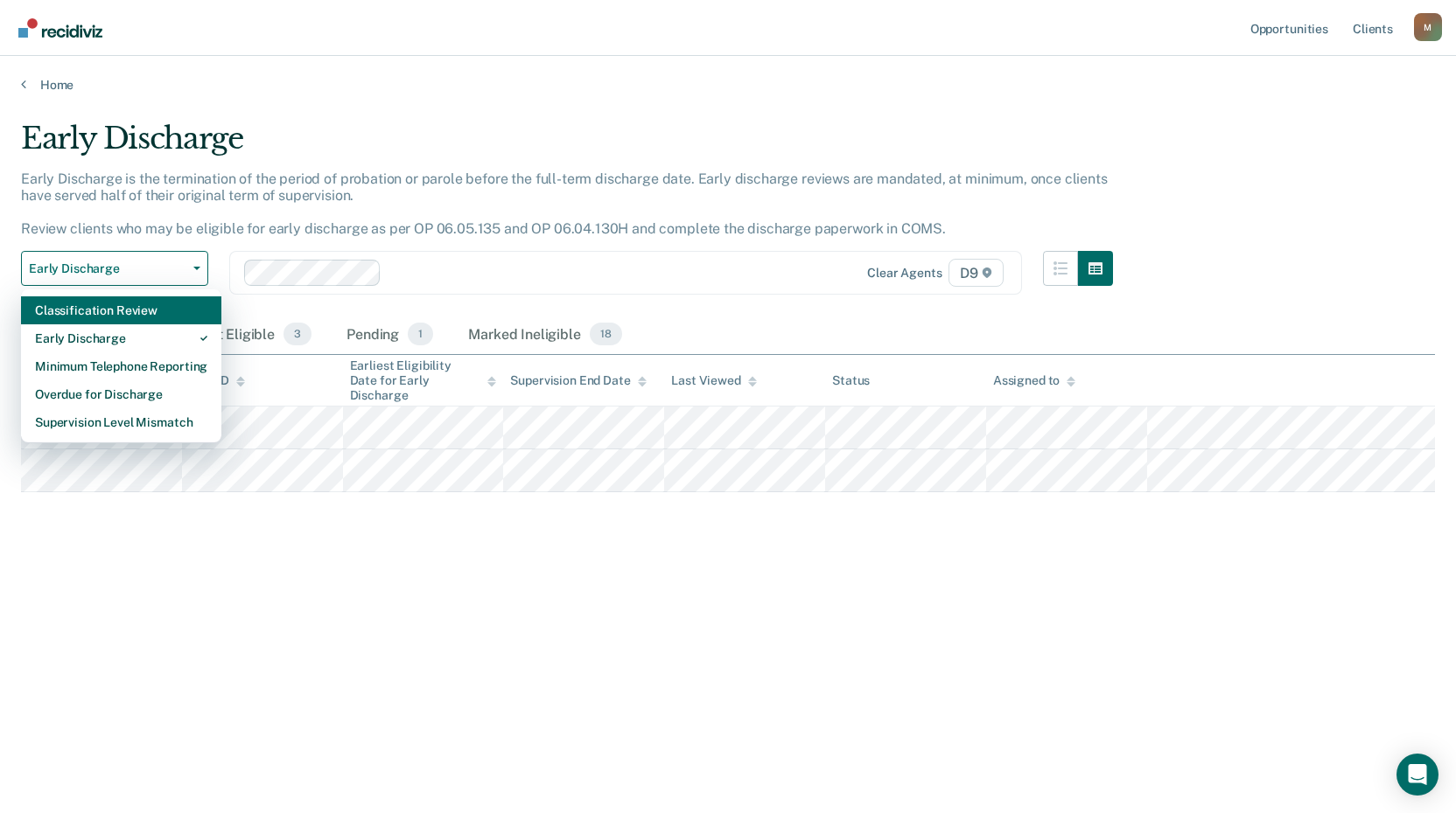
click at [164, 308] on div "Classification Review" at bounding box center [121, 310] width 173 height 28
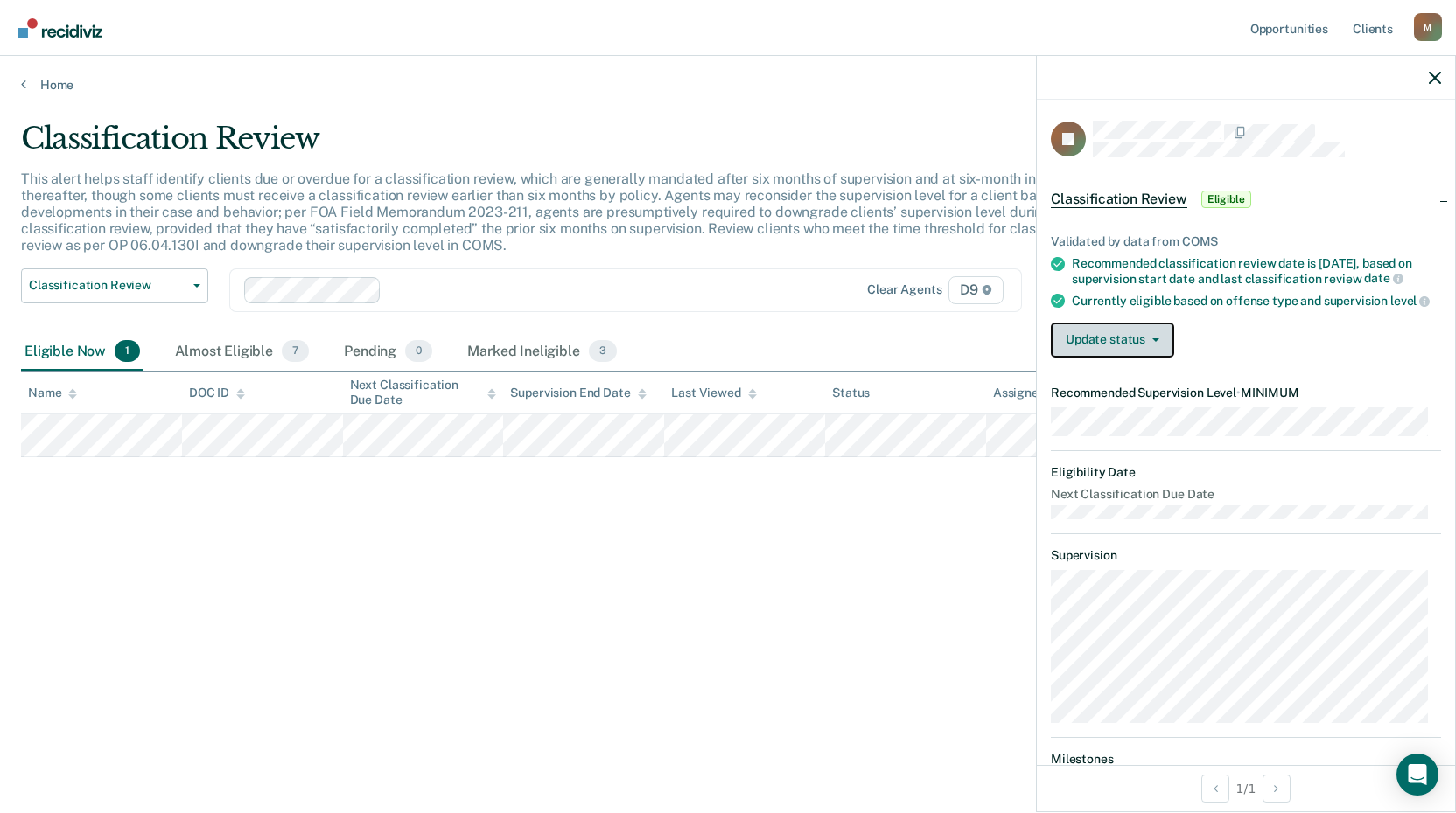
click at [1145, 342] on span "button" at bounding box center [1152, 340] width 14 height 4
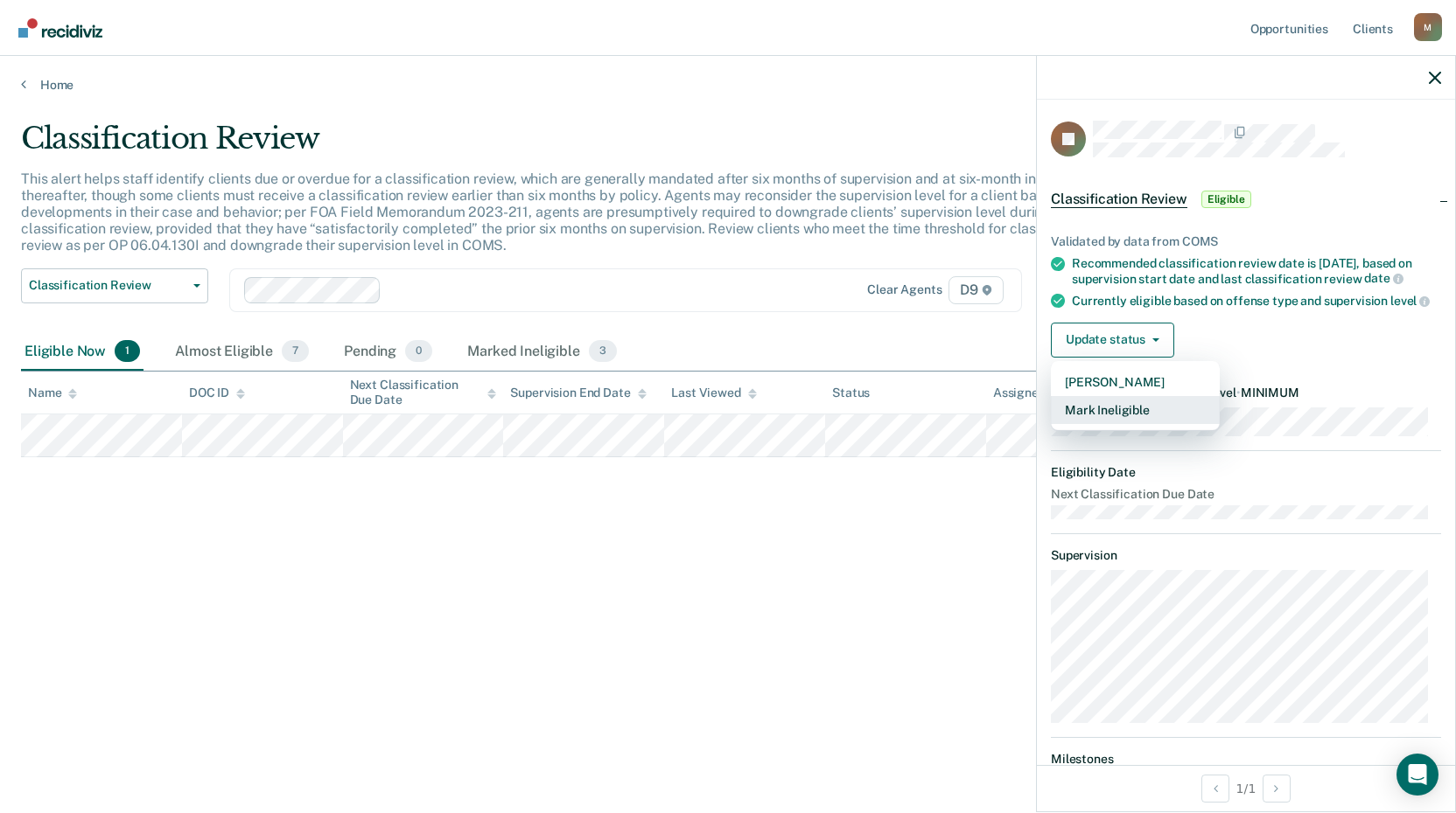
click at [1114, 424] on button "Mark Ineligible" at bounding box center [1135, 410] width 169 height 28
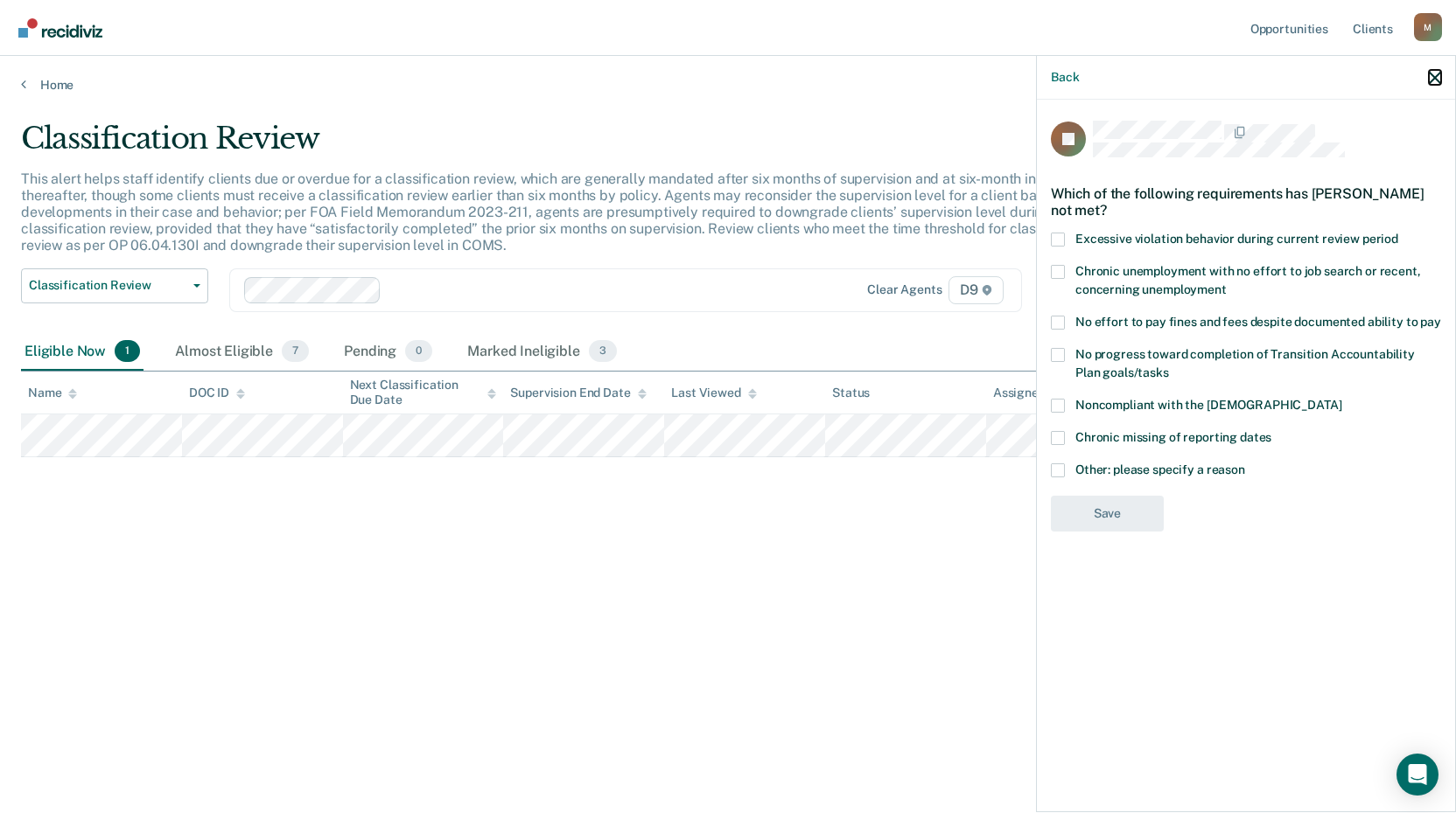
click at [1432, 73] on icon "button" at bounding box center [1435, 77] width 13 height 13
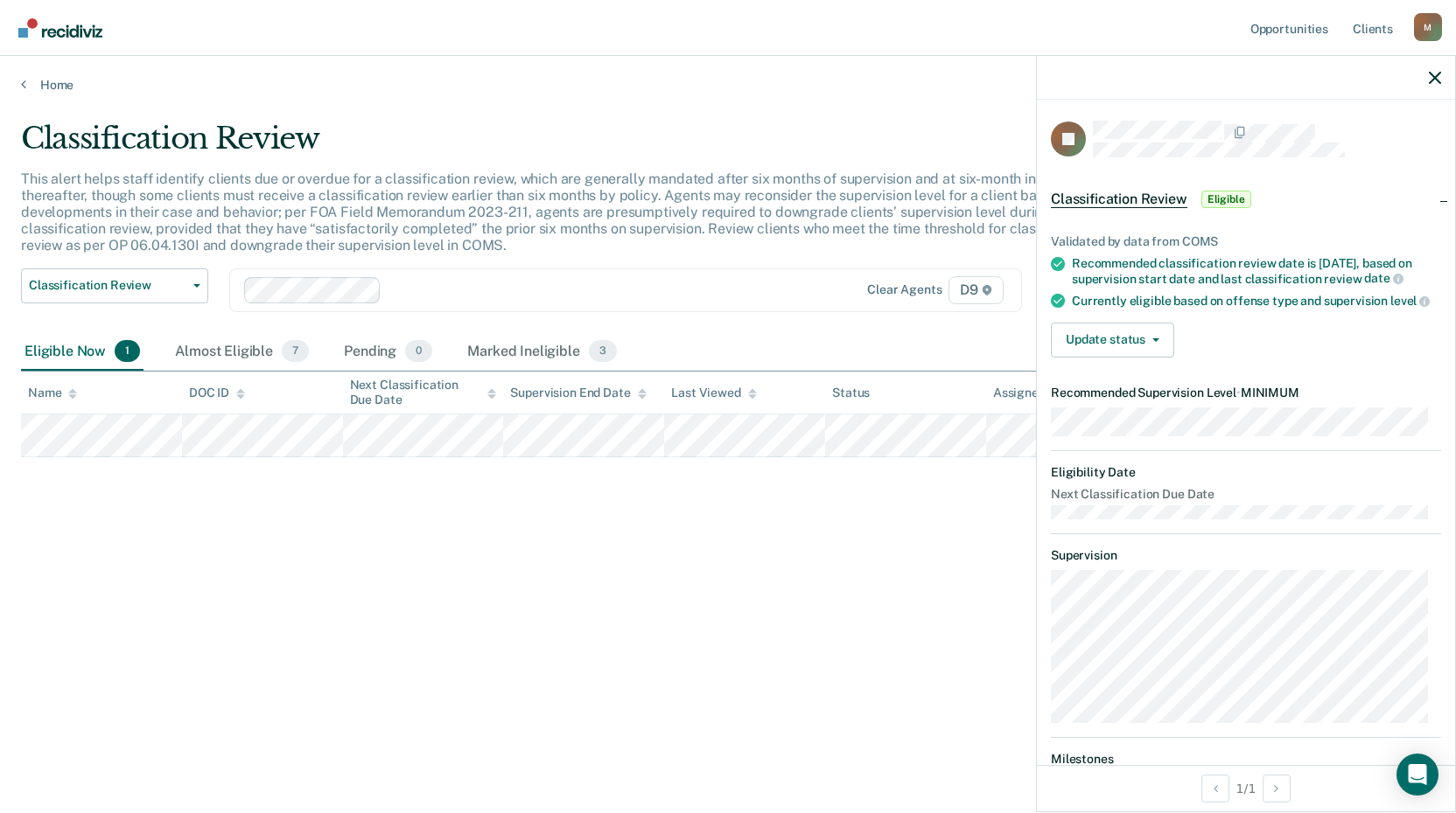
click at [743, 570] on div "Classification Review This alert helps staff identify clients due or overdue fo…" at bounding box center [728, 401] width 1415 height 561
click at [1439, 70] on button "button" at bounding box center [1435, 77] width 13 height 14
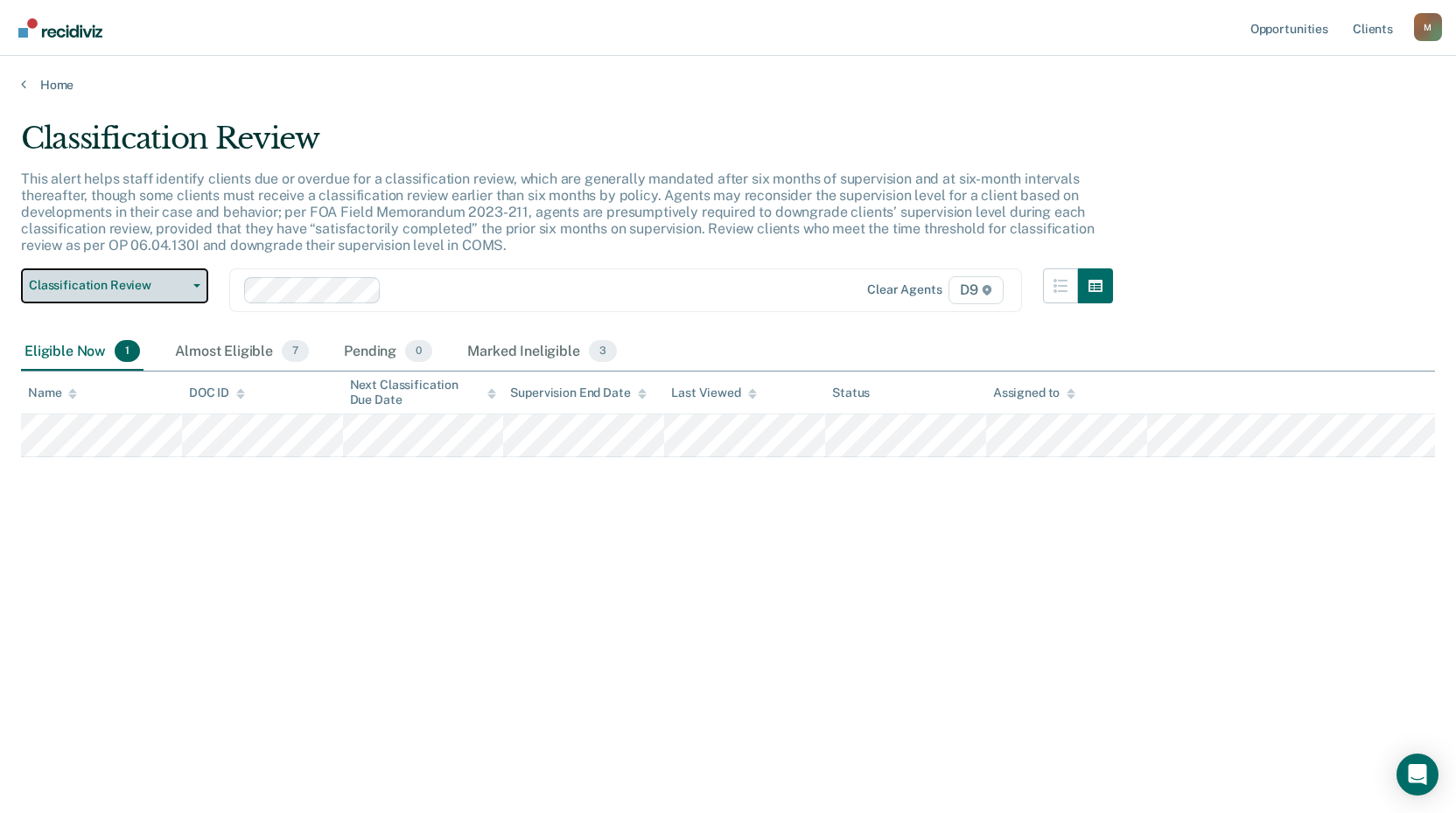
click at [186, 292] on button "Classification Review" at bounding box center [115, 285] width 187 height 35
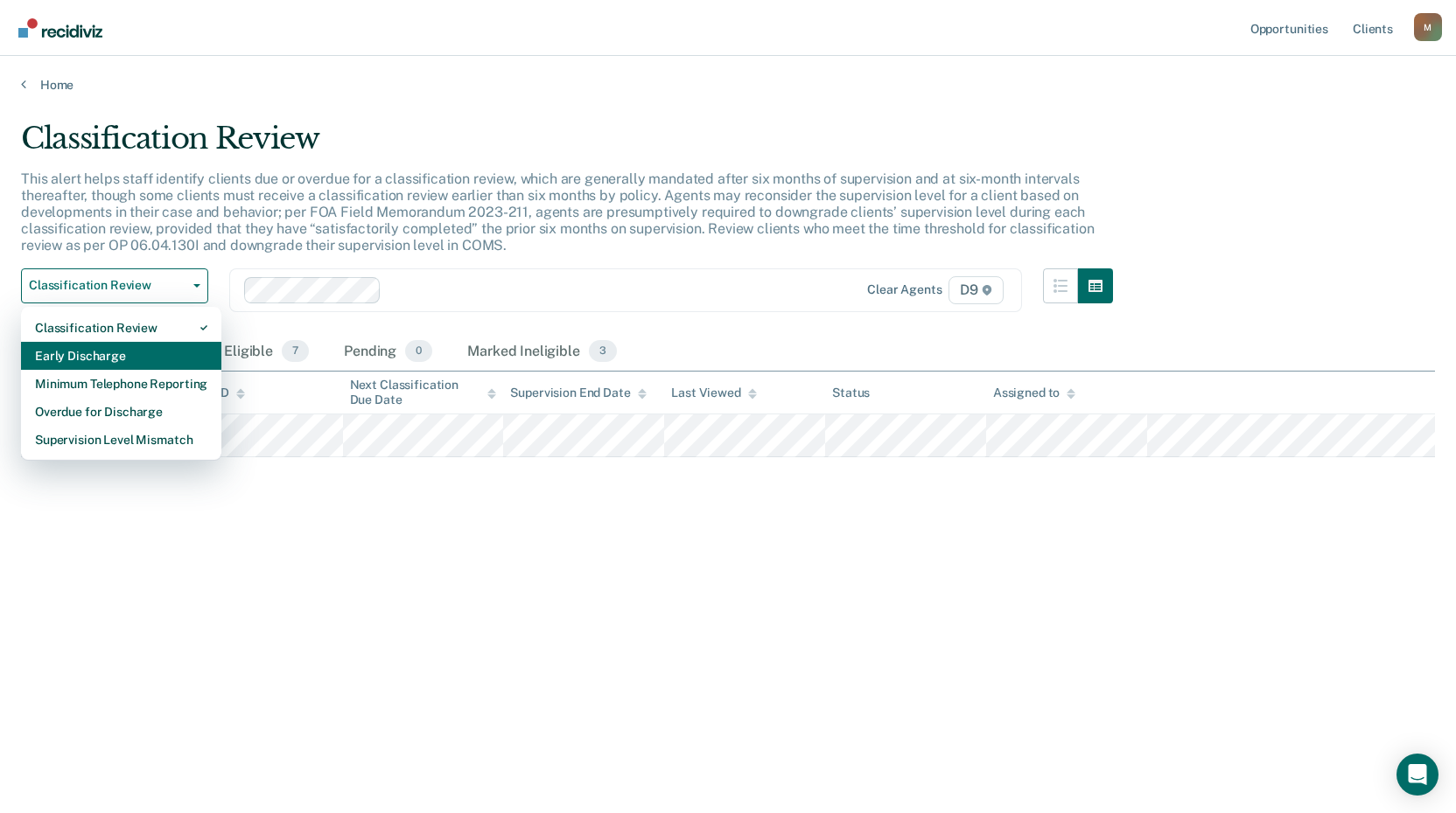
click at [139, 351] on div "Early Discharge" at bounding box center [121, 356] width 173 height 28
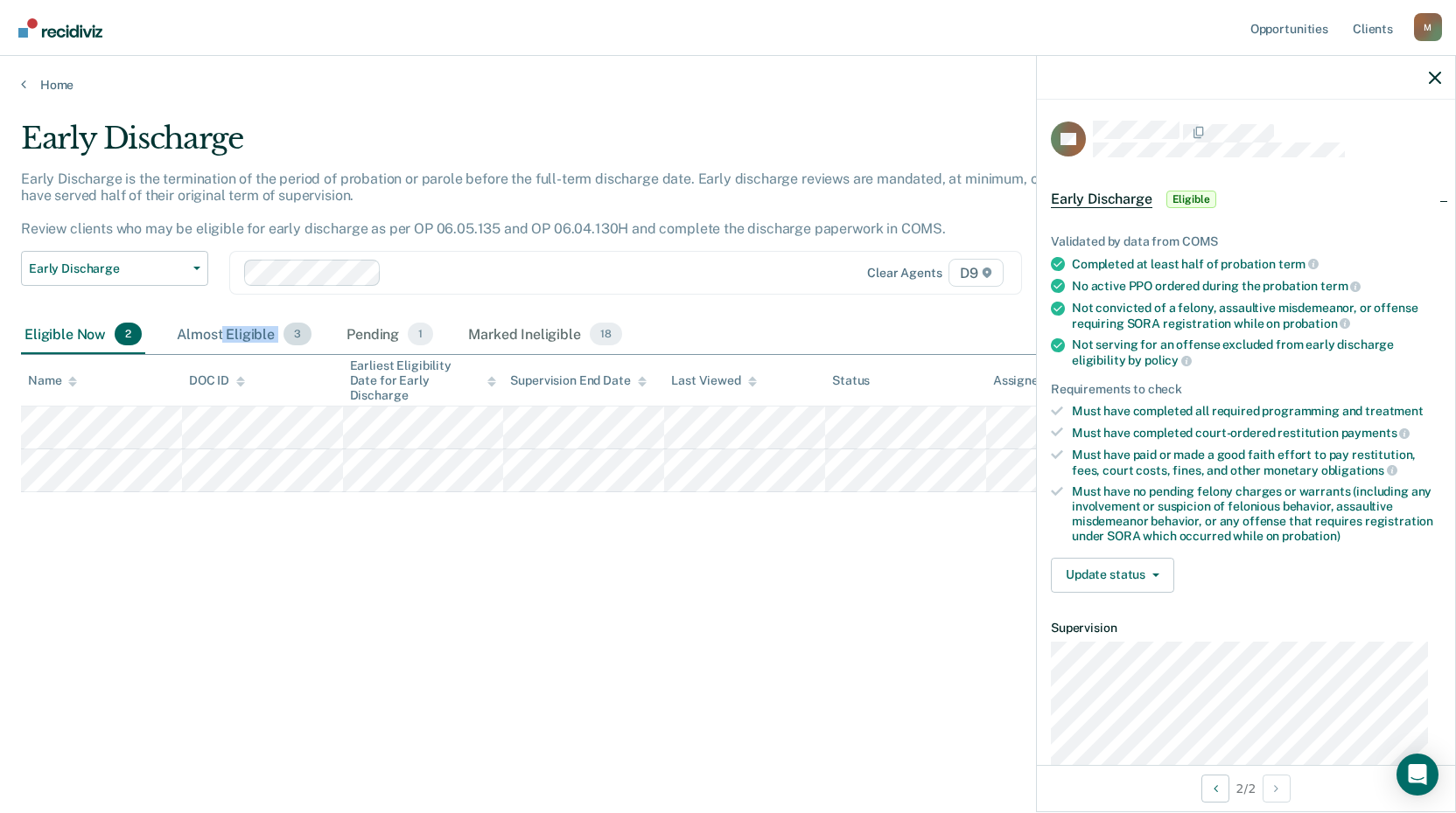
click at [221, 342] on div "Almost Eligible 3" at bounding box center [244, 335] width 142 height 39
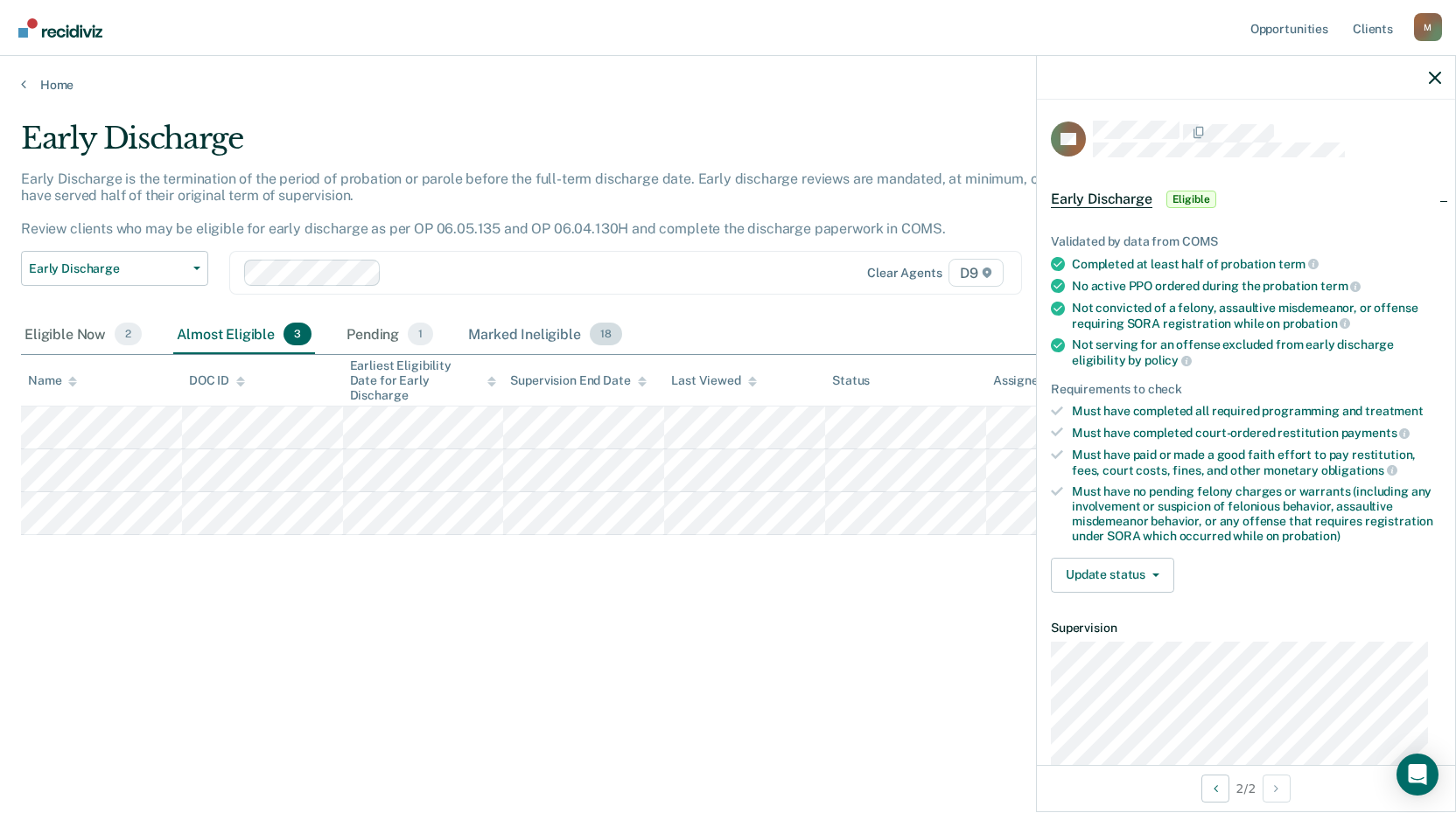
click at [540, 337] on div "Marked Ineligible 18" at bounding box center [545, 335] width 160 height 39
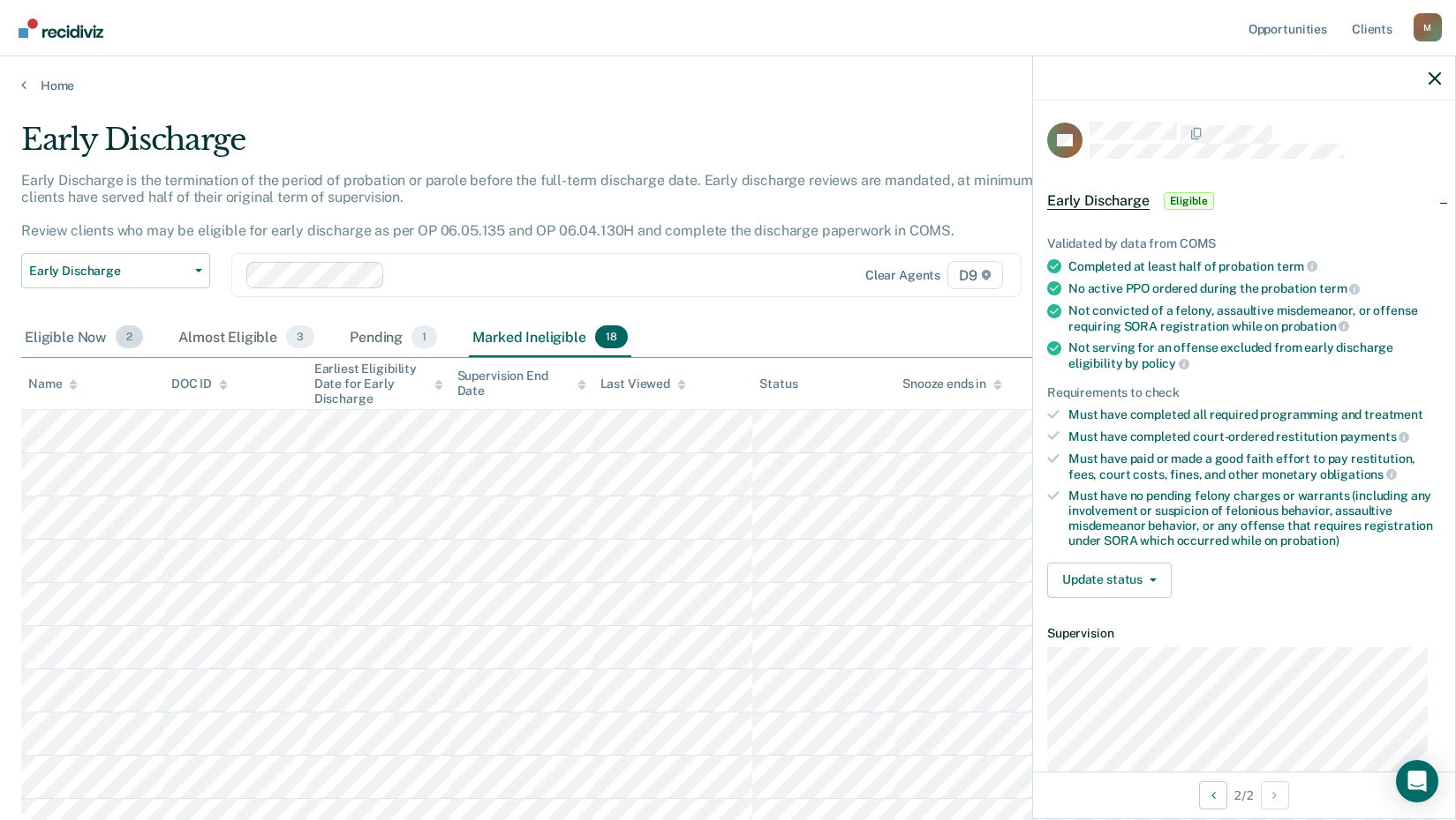
click at [67, 341] on div "Eligible Now 2" at bounding box center [84, 338] width 126 height 39
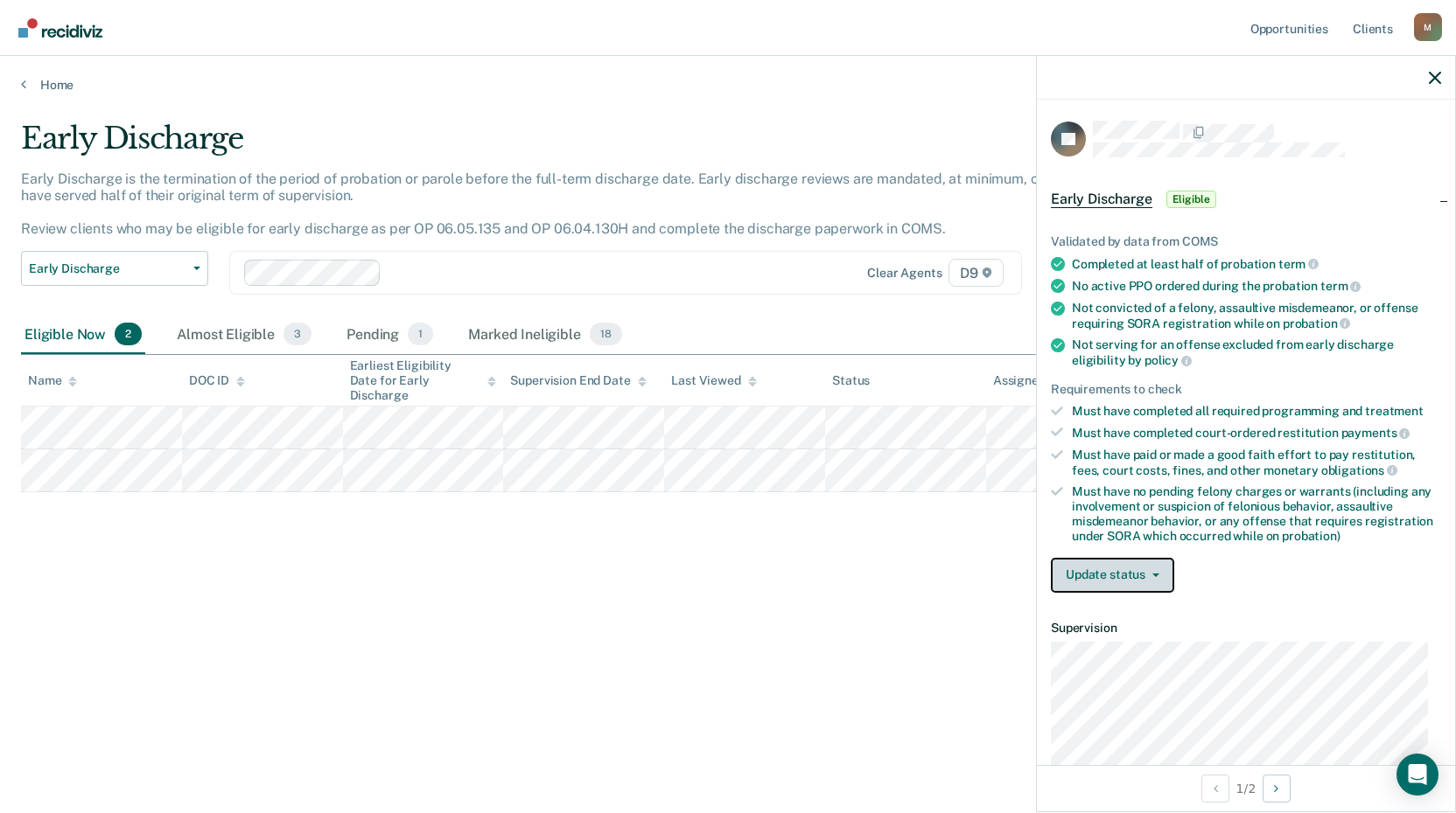
click at [1148, 578] on button "Update status" at bounding box center [1113, 576] width 124 height 35
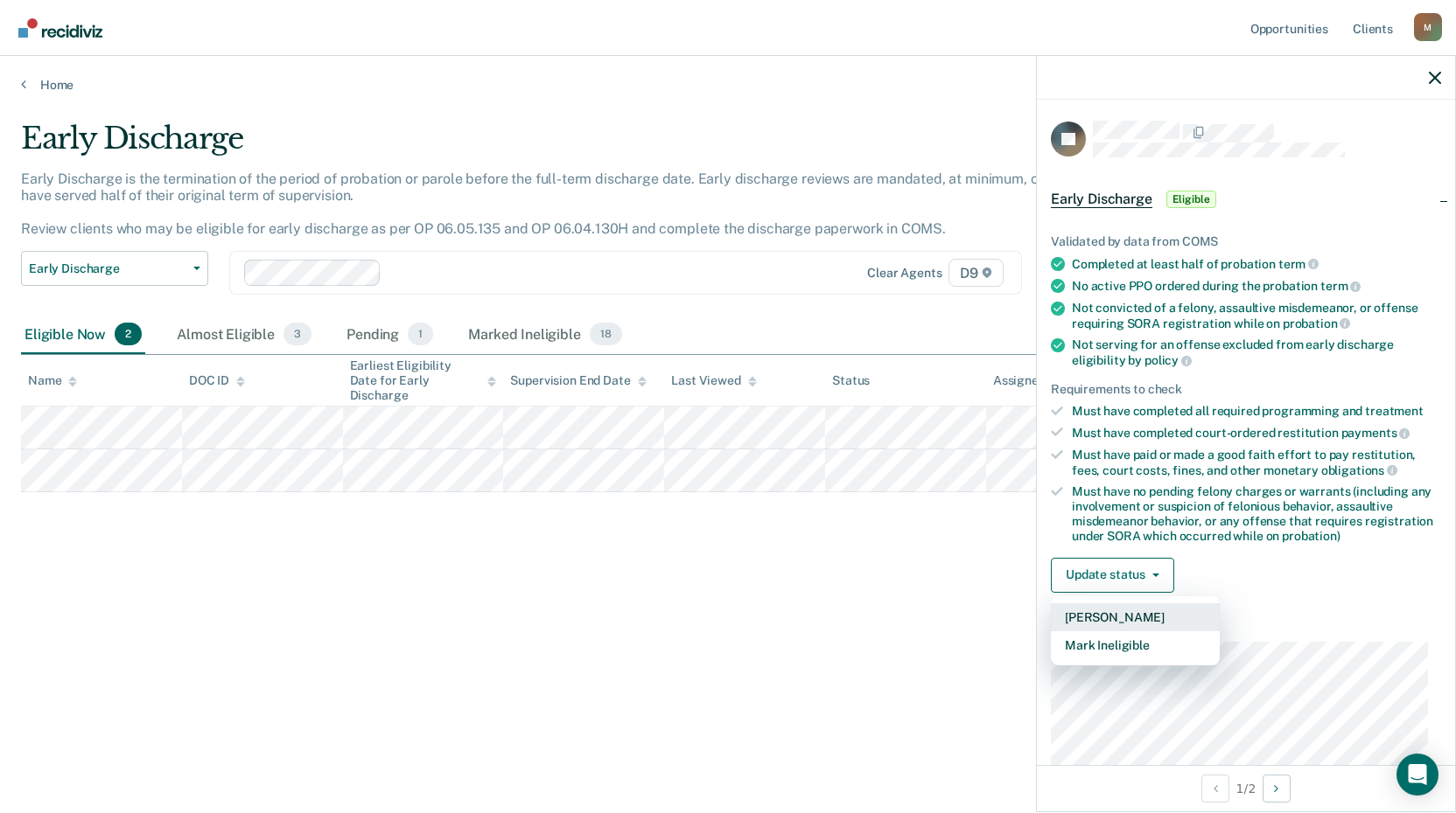
click at [1139, 613] on button "[PERSON_NAME]" at bounding box center [1135, 617] width 169 height 28
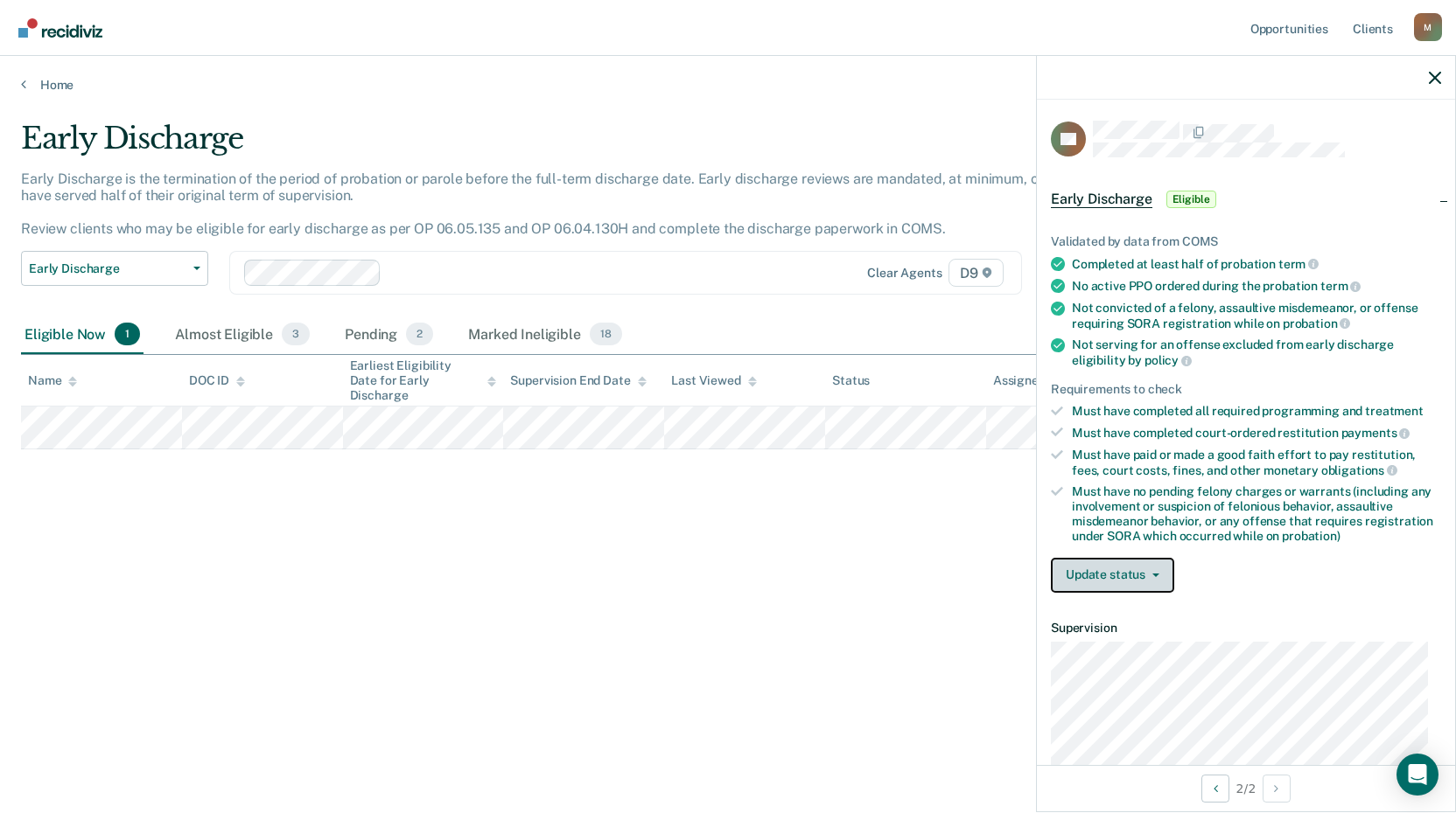
click at [1135, 568] on button "Update status" at bounding box center [1113, 576] width 124 height 35
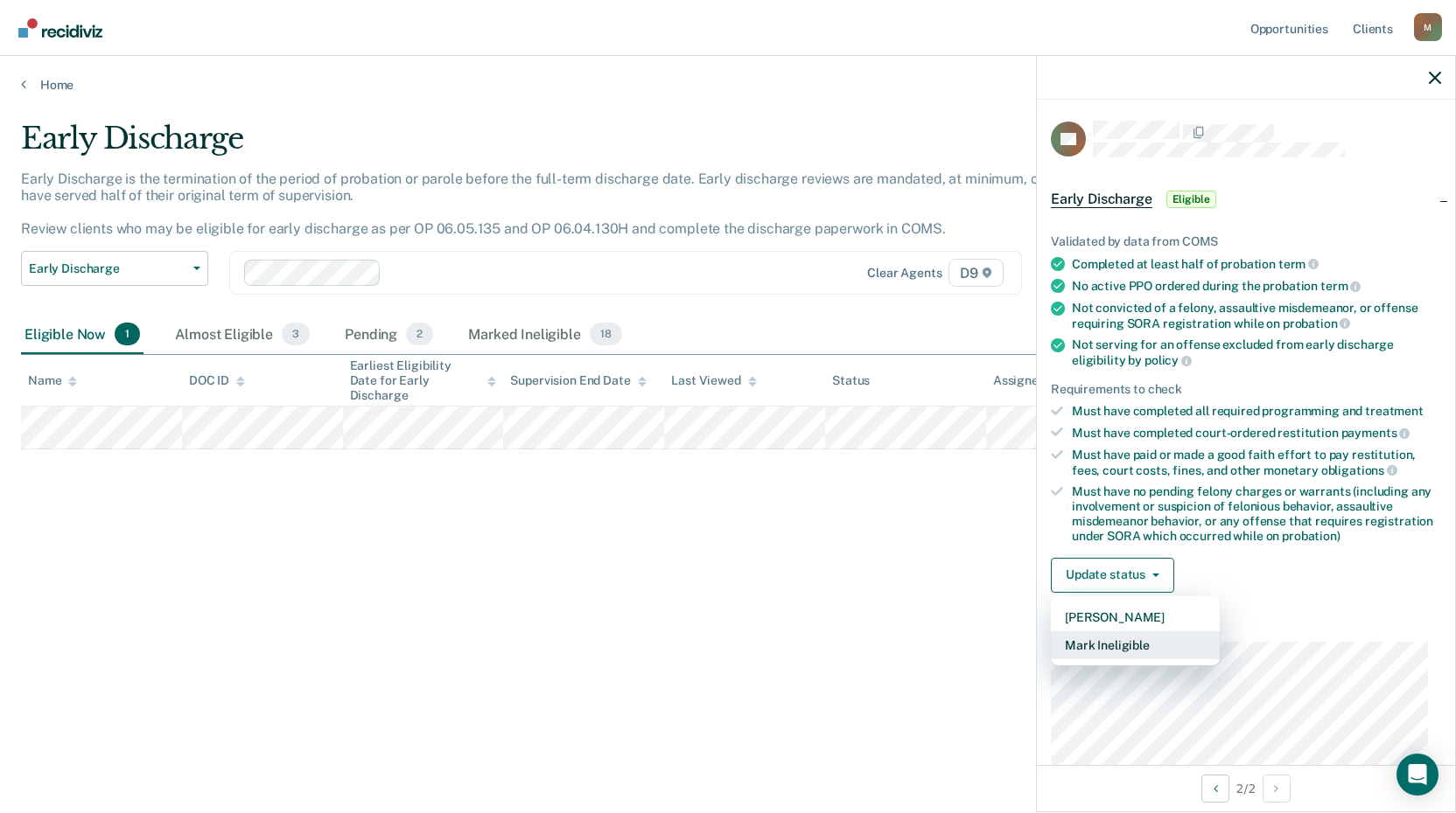
click at [1113, 644] on button "Mark Ineligible" at bounding box center [1135, 645] width 169 height 28
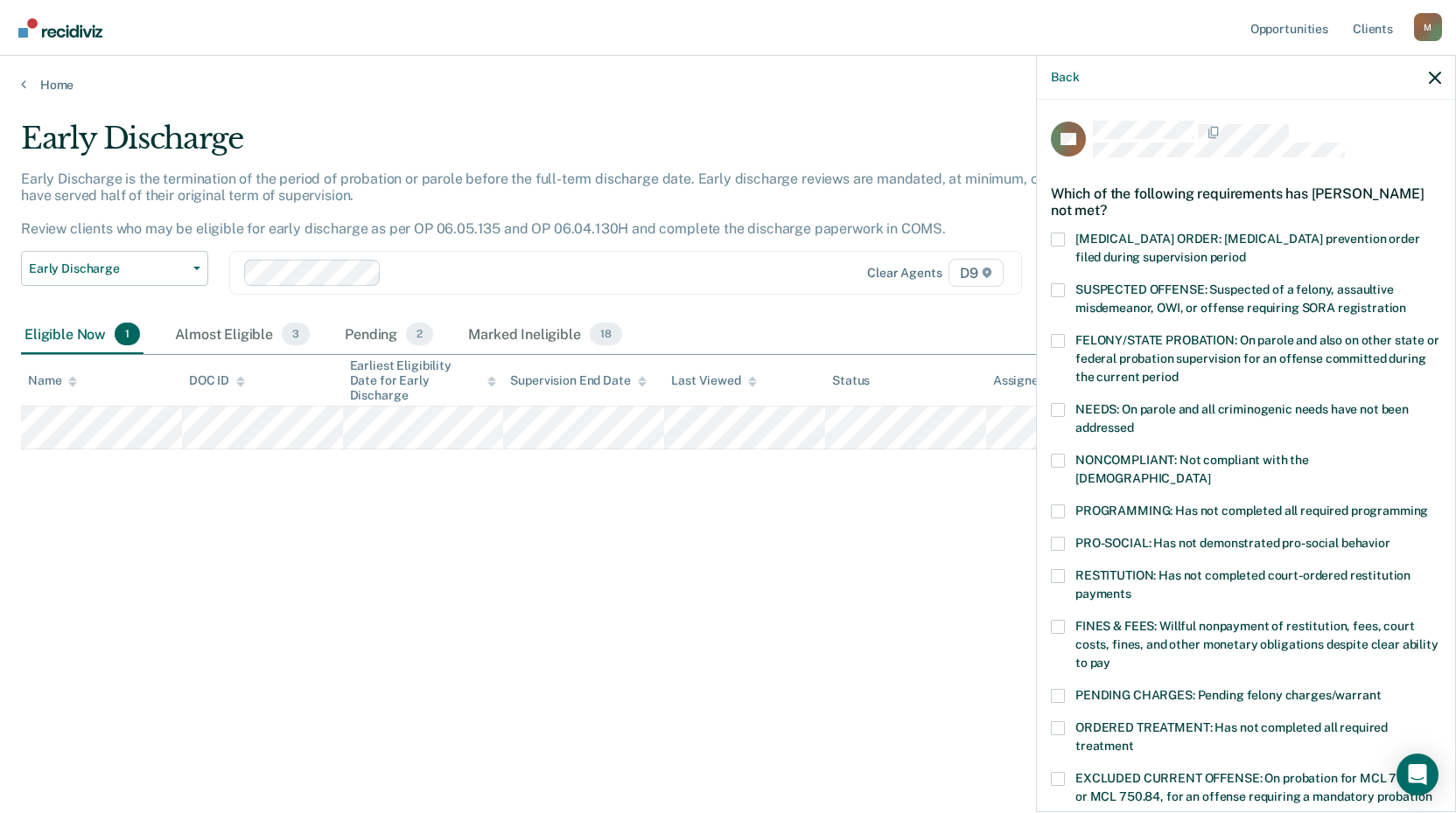
click at [1057, 410] on span at bounding box center [1058, 410] width 14 height 14
click at [1134, 421] on input "NEEDS: On parole and all criminogenic needs have not been addressed" at bounding box center [1134, 421] width 0 height 0
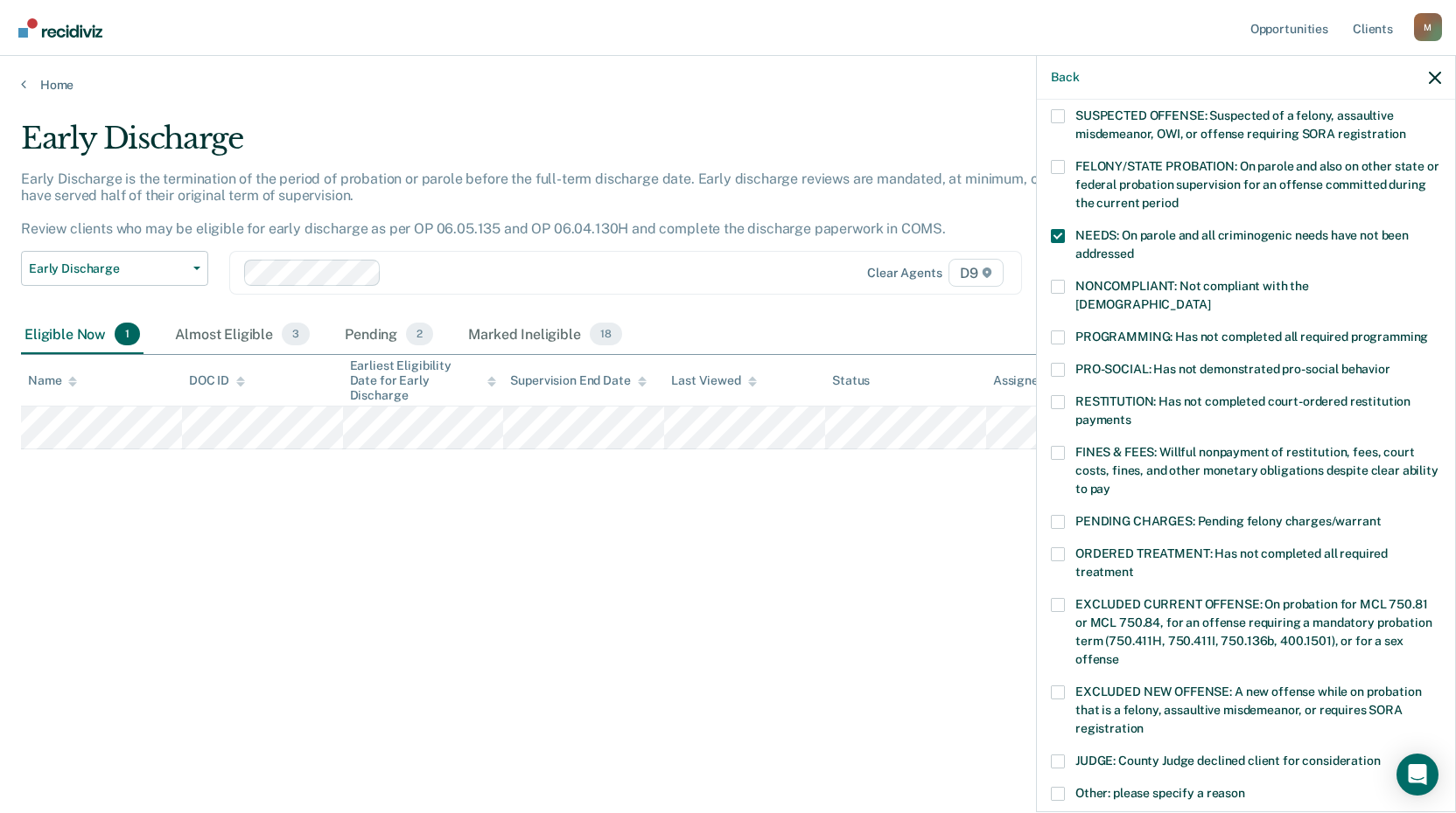
scroll to position [175, 0]
click at [1058, 230] on span at bounding box center [1058, 235] width 14 height 14
click at [1134, 247] on input "NEEDS: On parole and all criminogenic needs have not been addressed" at bounding box center [1134, 247] width 0 height 0
click at [1064, 283] on span at bounding box center [1058, 285] width 14 height 14
click at [1210, 297] on input "NONCOMPLIANT: Not compliant with the [DEMOGRAPHIC_DATA]" at bounding box center [1210, 297] width 0 height 0
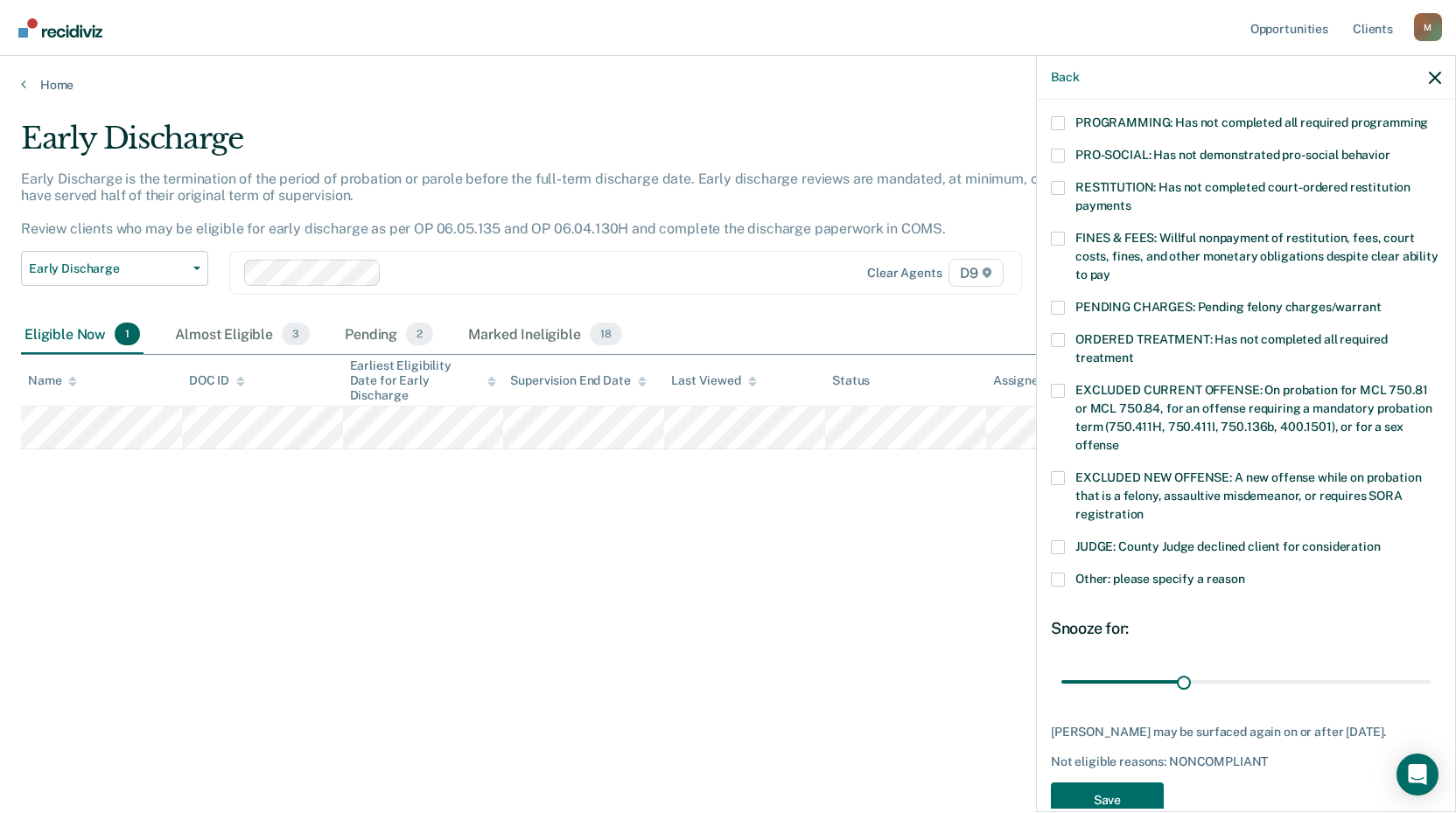
scroll to position [409, 0]
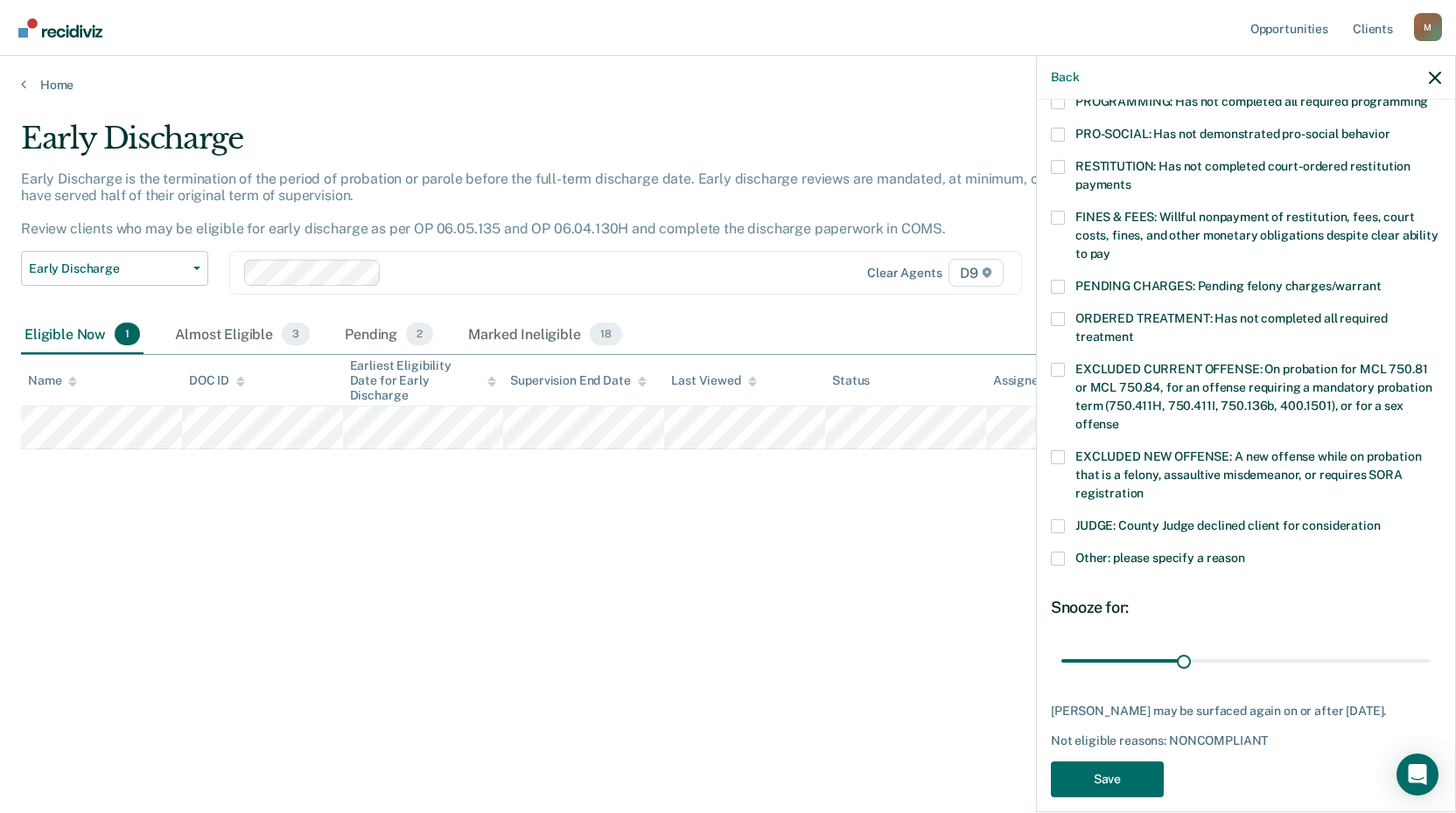
click at [1053, 552] on span at bounding box center [1058, 558] width 14 height 14
click at [1246, 552] on input "Other: please specify a reason" at bounding box center [1246, 552] width 0 height 0
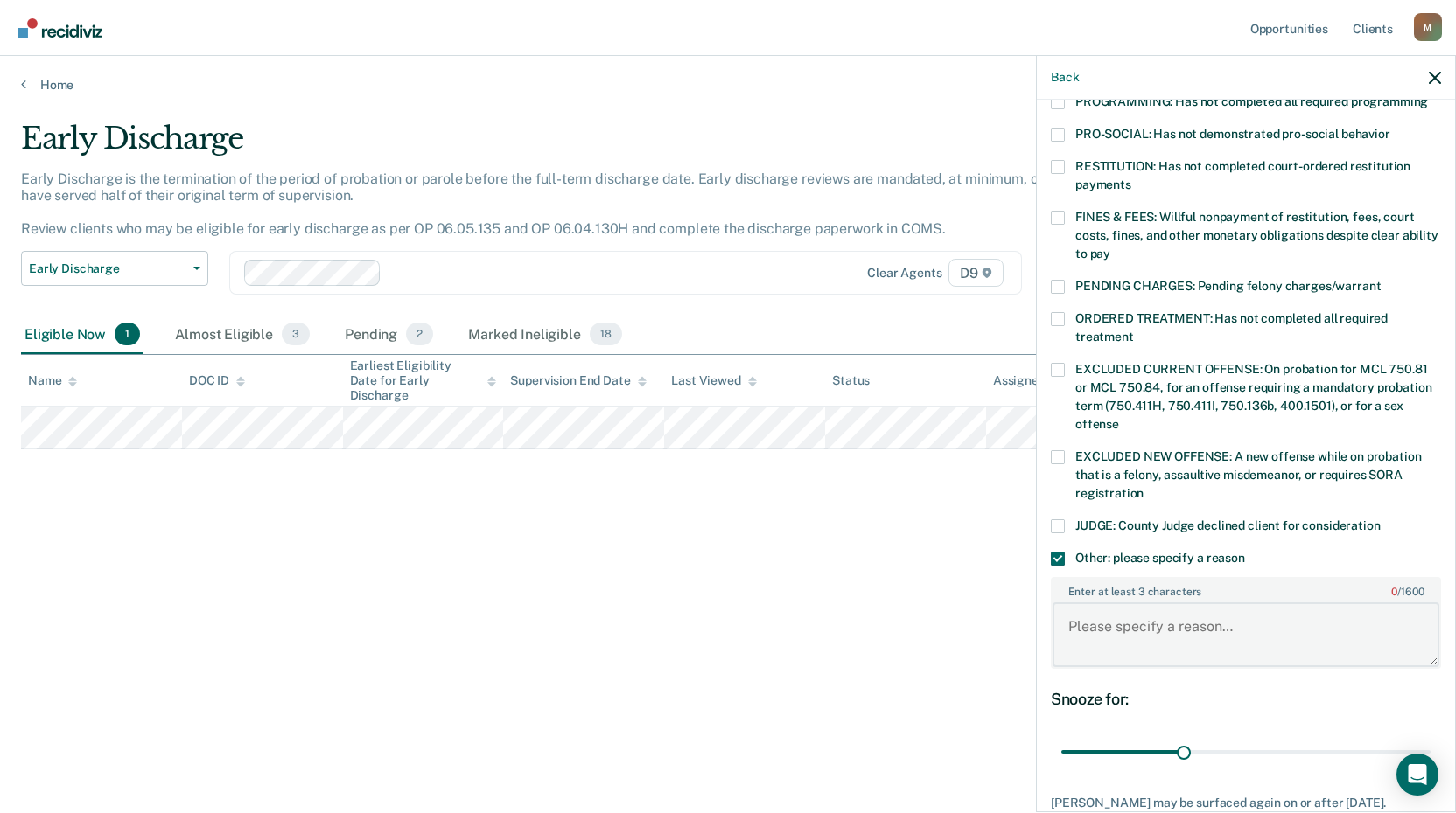
click at [1103, 614] on textarea "Enter at least 3 characters 0 / 1600" at bounding box center [1246, 635] width 387 height 65
click at [1089, 612] on textarea "Has not complied with Lifeways referral and assement as ordered." at bounding box center [1246, 635] width 387 height 65
click at [1150, 653] on div "Enter at least 3 characters 64 / 1600 Has not complied with Lifeways referral a…" at bounding box center [1246, 623] width 391 height 106
click at [1099, 625] on textarea "Has not complied with Lifeways referral and assement as ordered." at bounding box center [1246, 635] width 387 height 65
click at [1147, 633] on textarea "Has not complied with Lifeways referral and assment as ordered." at bounding box center [1246, 635] width 387 height 65
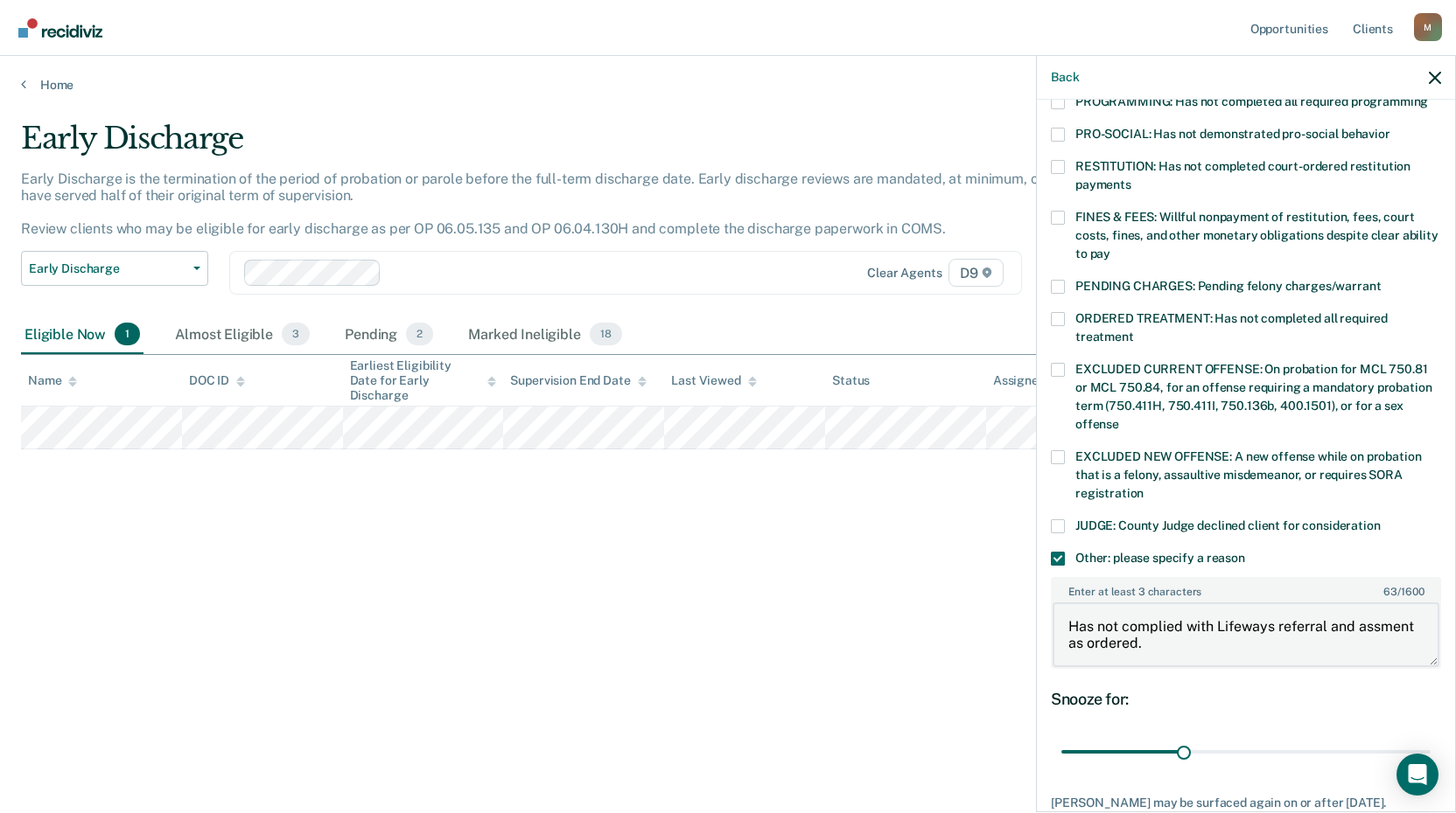
click at [1104, 620] on textarea "Has not complied with Lifeways referral and assment as ordered." at bounding box center [1246, 635] width 387 height 65
click at [1128, 643] on textarea "Has not complied with Lifeways referral and assesment as ordered." at bounding box center [1246, 635] width 387 height 65
click at [1275, 628] on textarea "Has not complied with Lifeways referral and assesment as ordered." at bounding box center [1246, 635] width 387 height 65
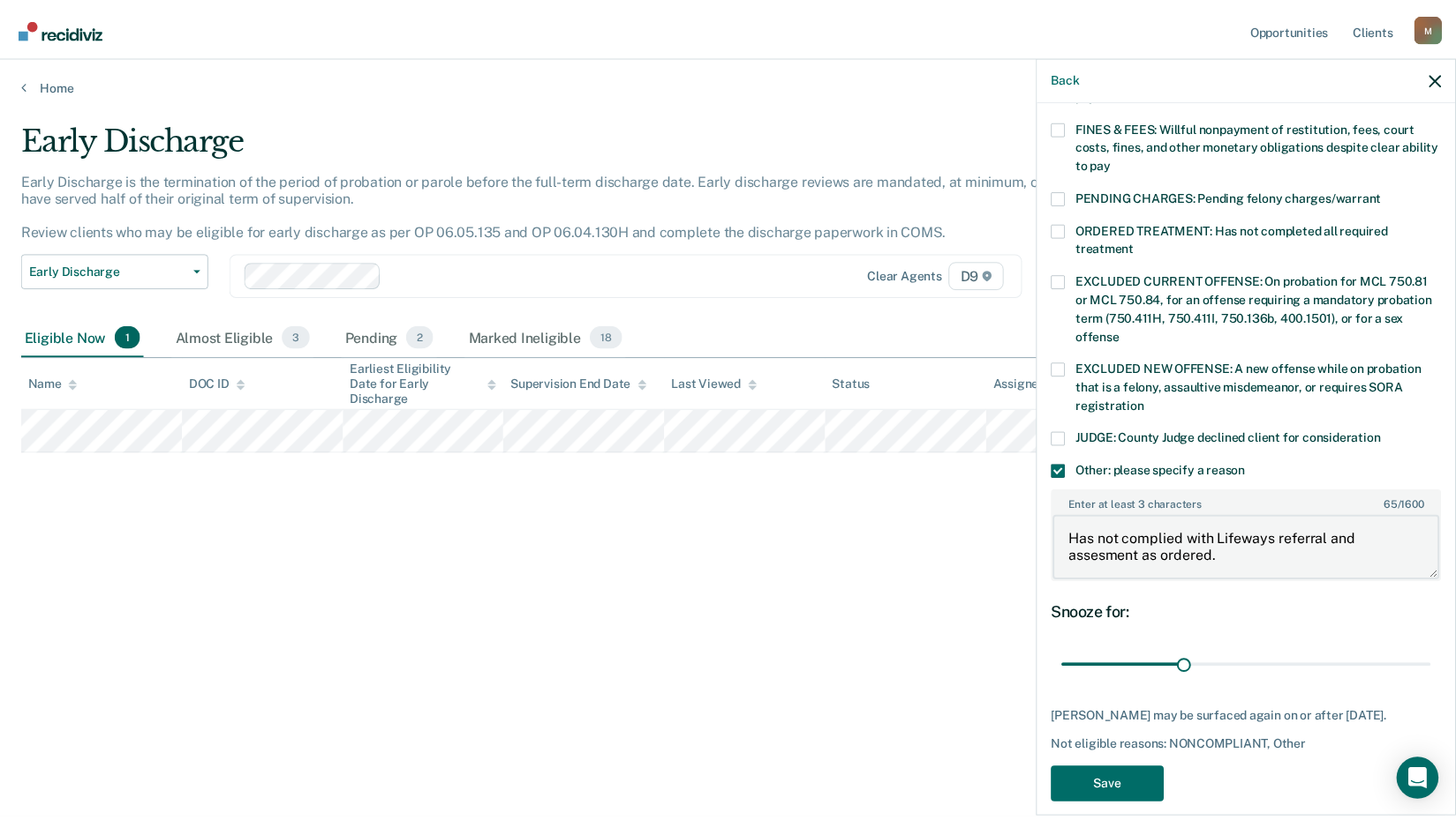
scroll to position [506, 0]
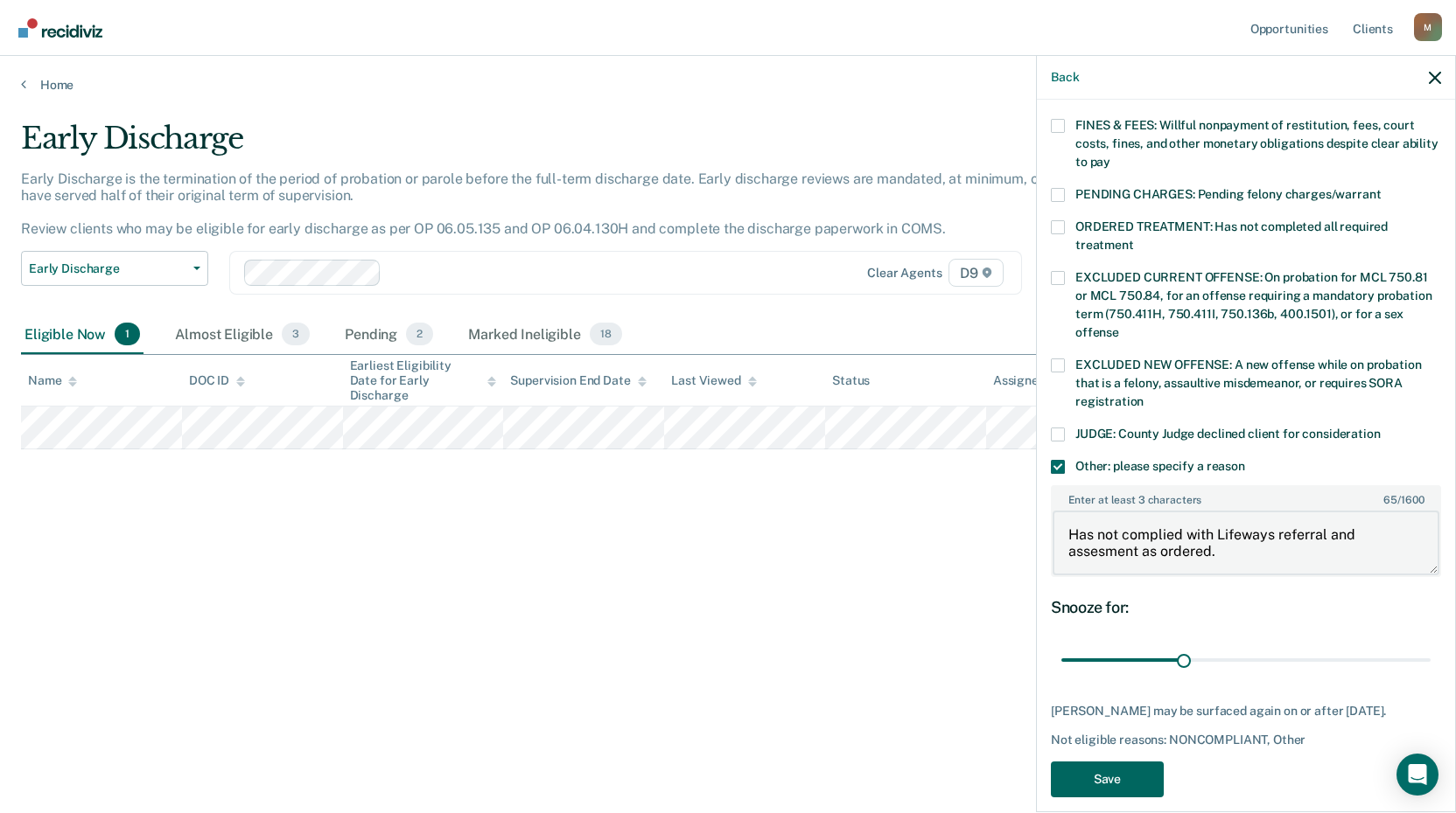
type textarea "Has not complied with Lifeways referral and assesment as ordered."
click at [1093, 762] on button "Save" at bounding box center [1107, 779] width 113 height 36
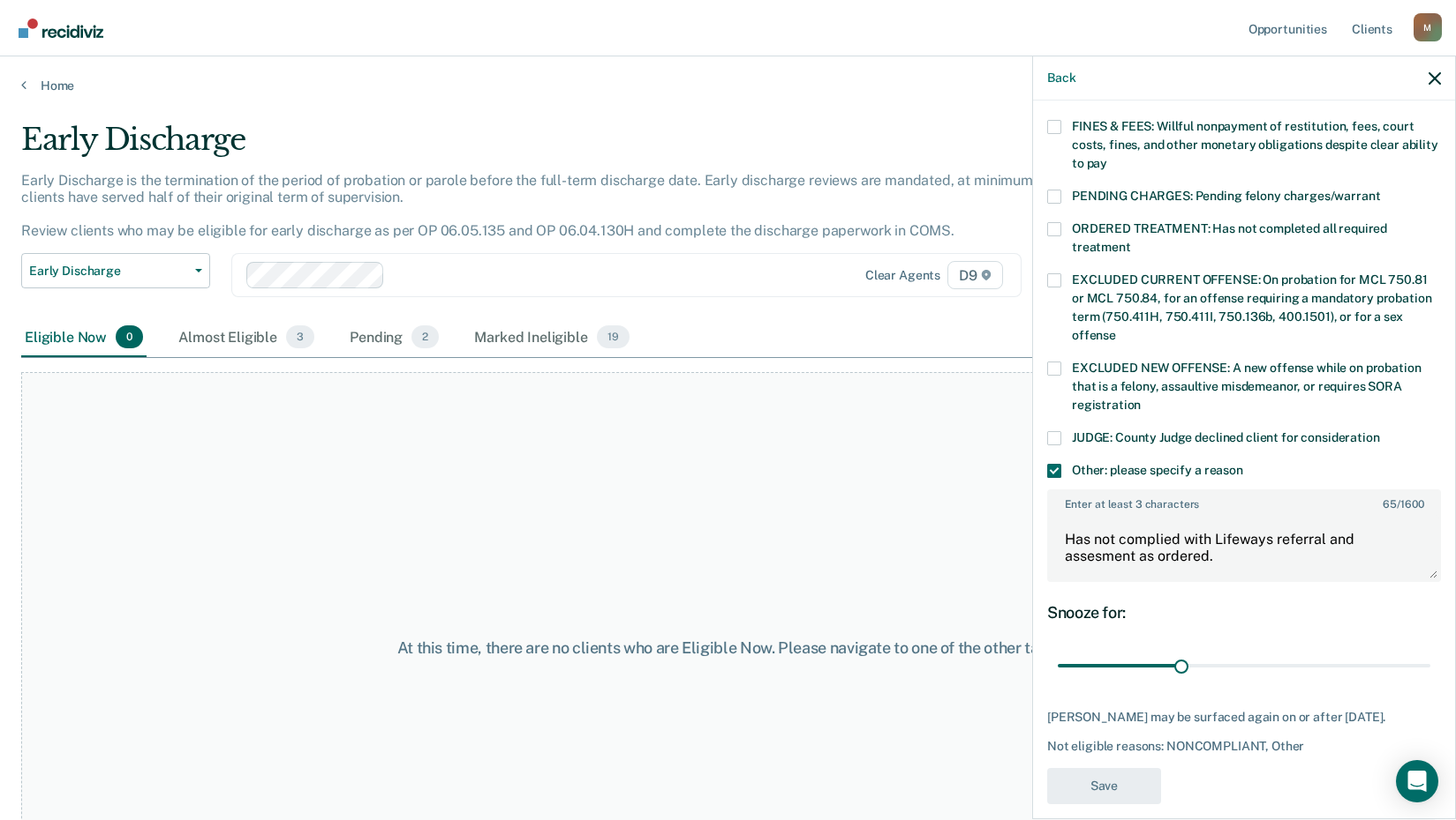
scroll to position [387, 0]
